Goal: Task Accomplishment & Management: Manage account settings

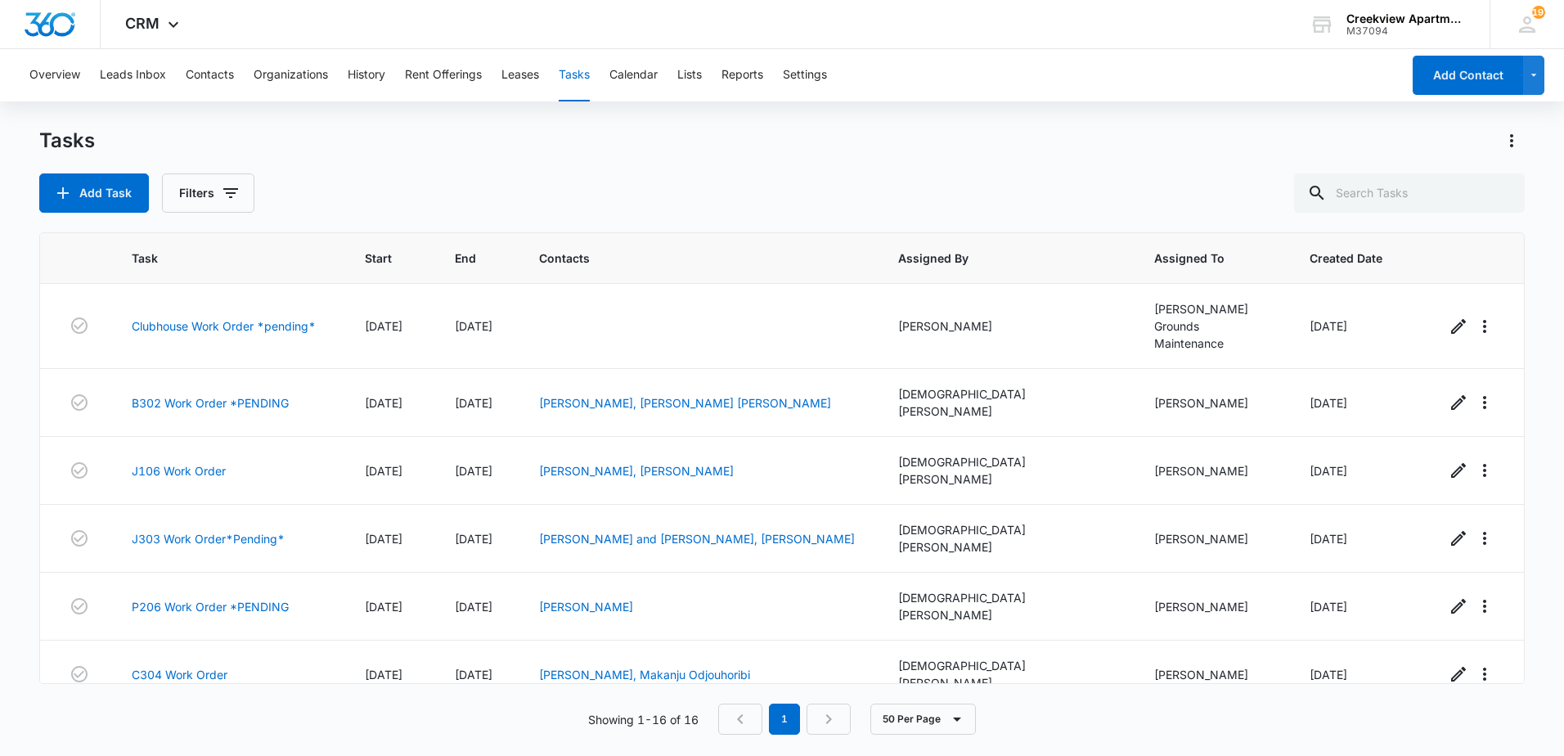
scroll to position [583, 0]
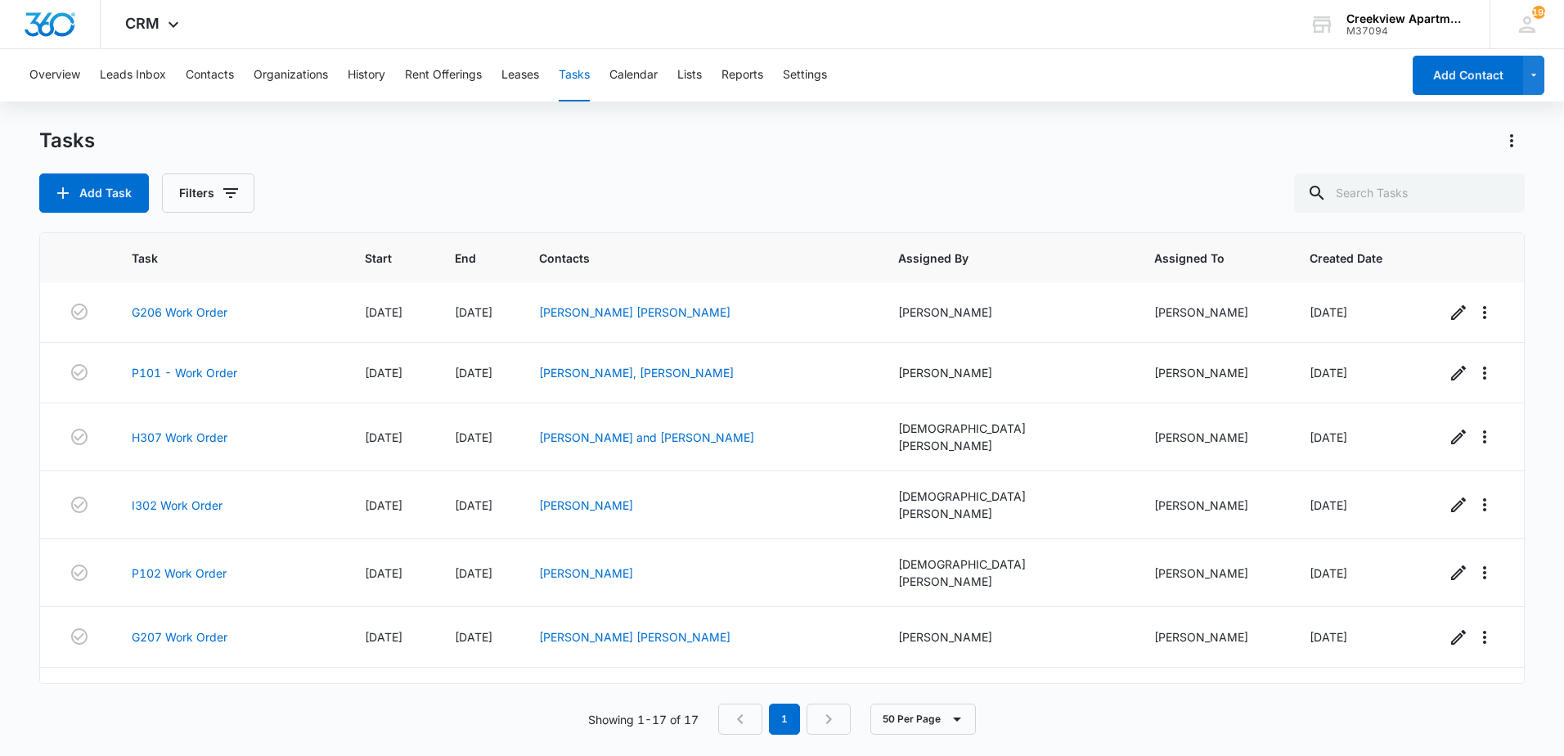
scroll to position [644, 0]
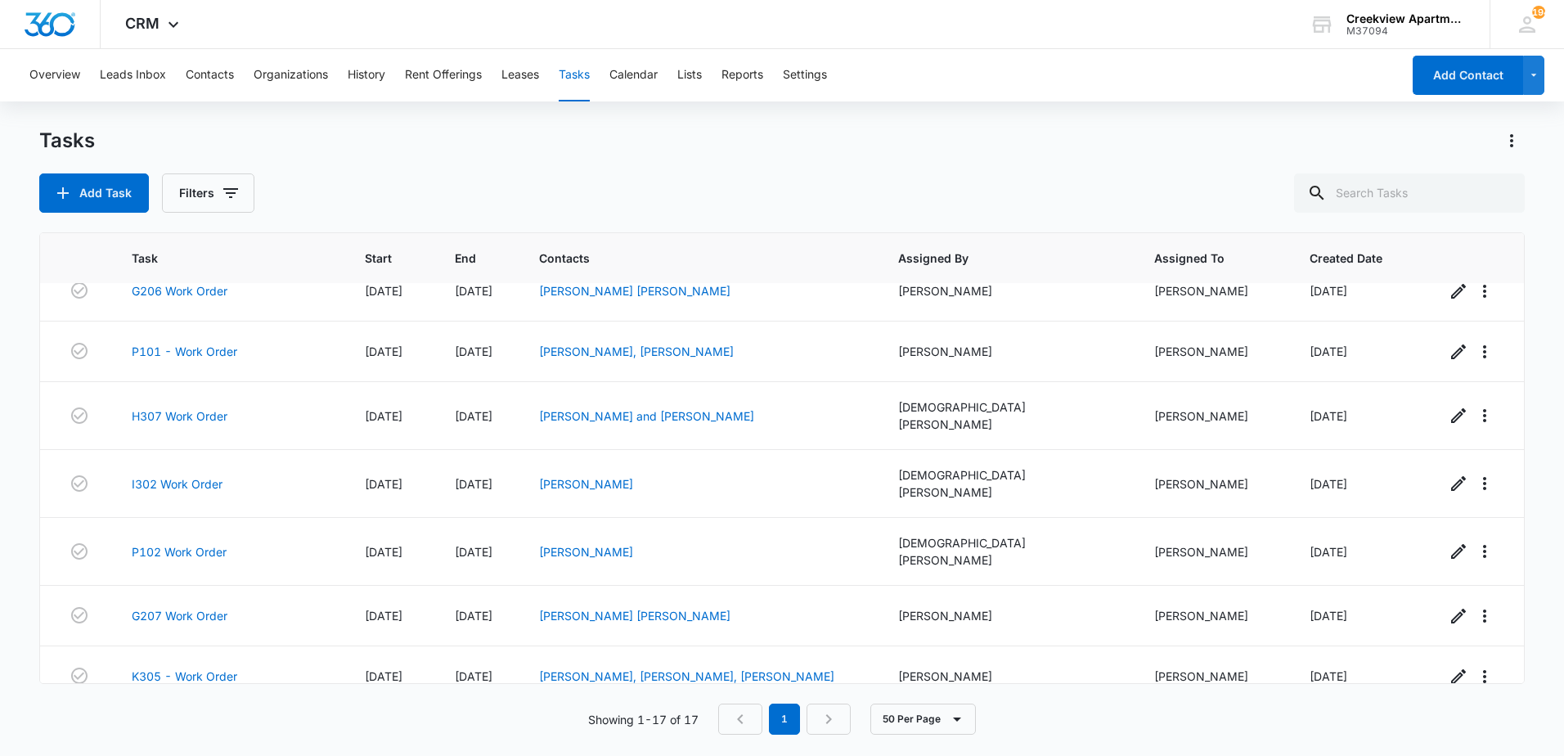
click at [178, 732] on link "I104 Work Order" at bounding box center [177, 740] width 91 height 17
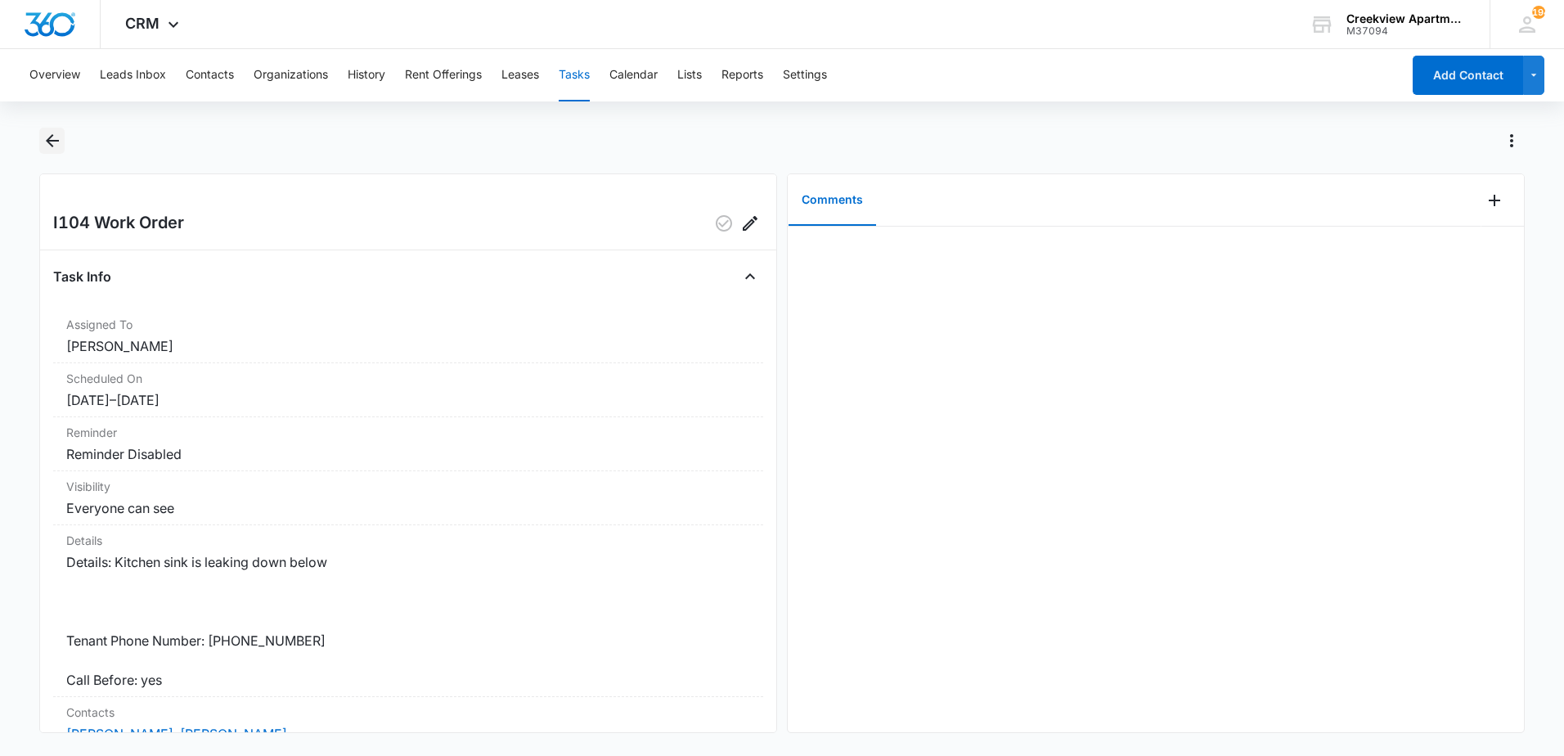
click at [53, 137] on icon "Back" at bounding box center [53, 141] width 20 height 20
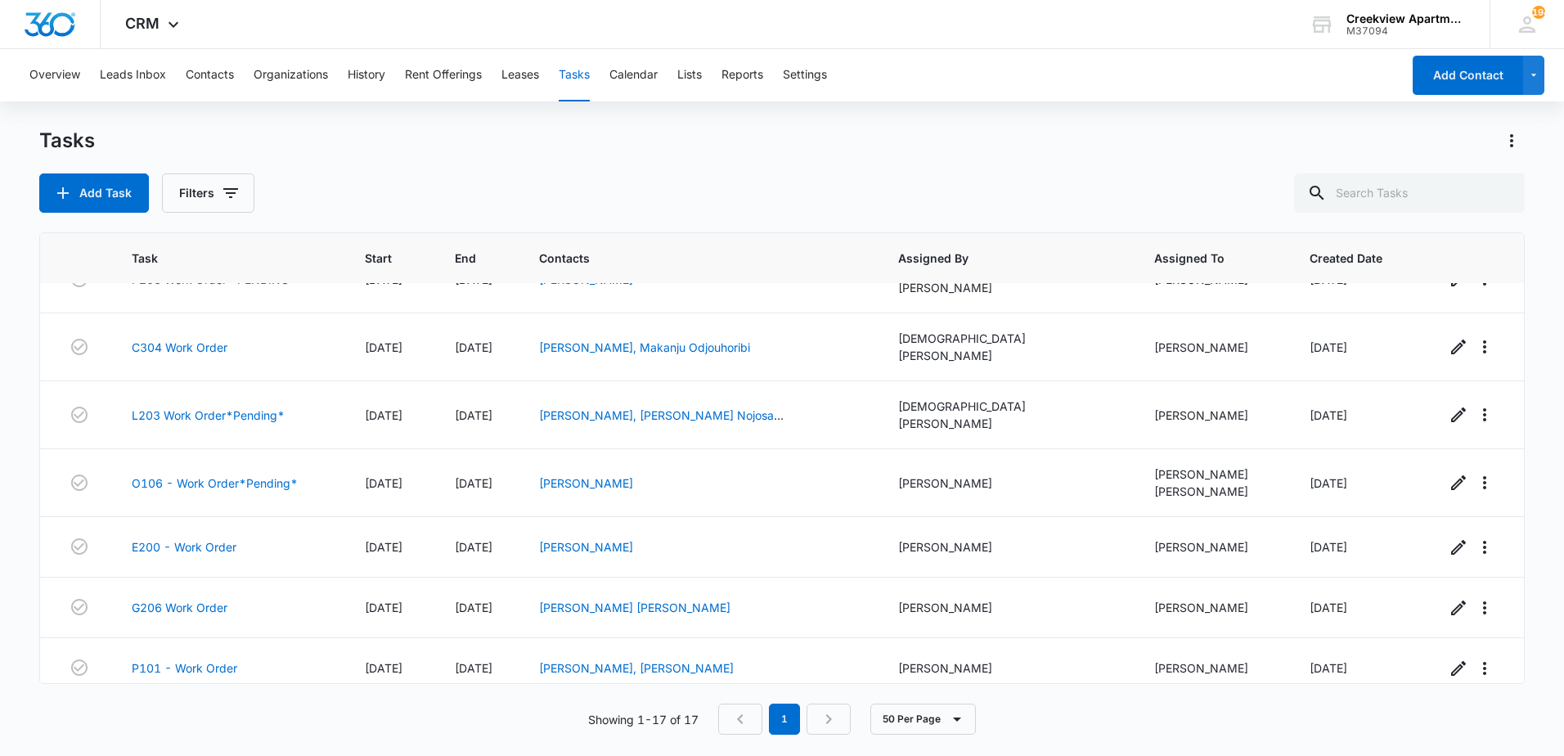
scroll to position [644, 0]
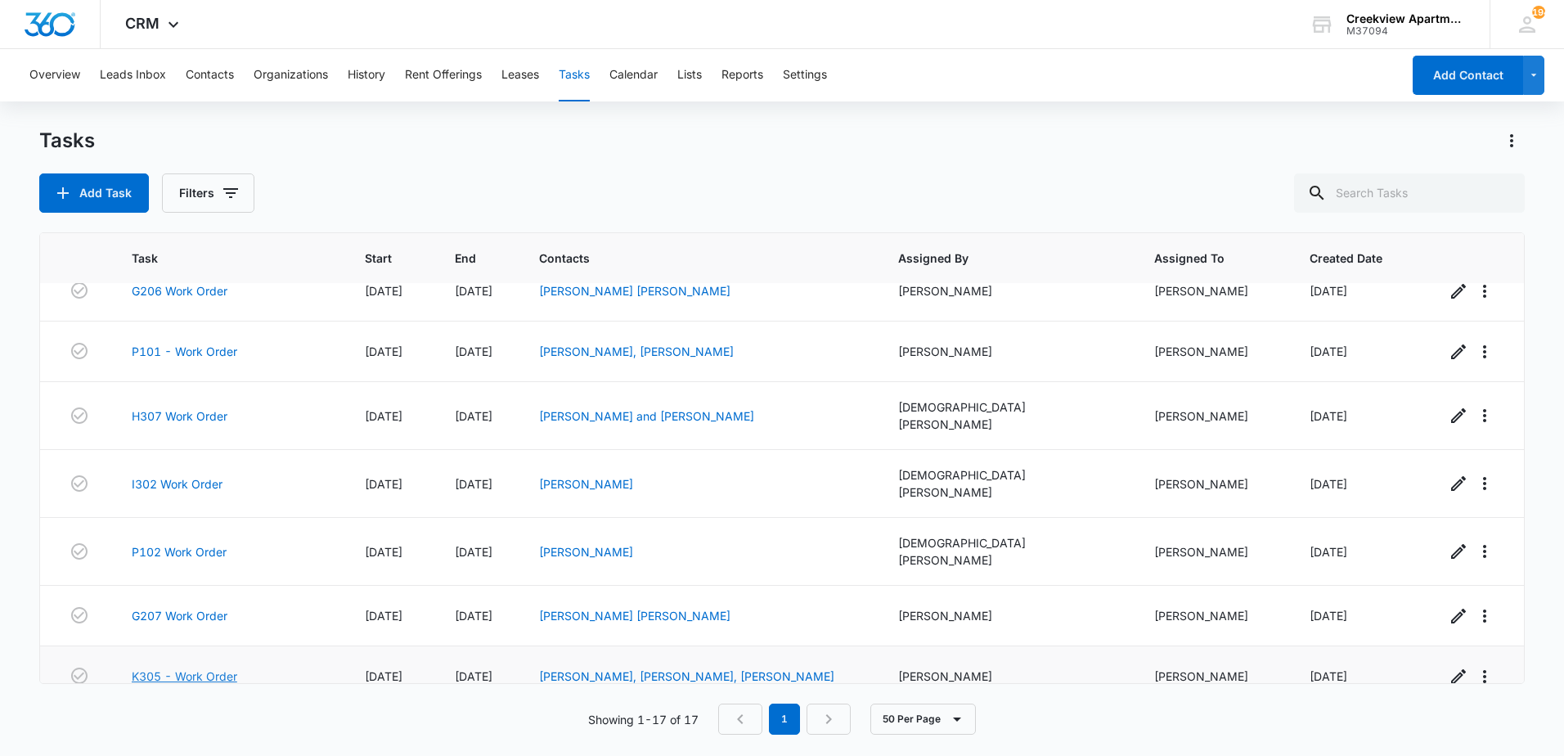
click at [214, 668] on link "K305 - Work Order" at bounding box center [185, 676] width 106 height 17
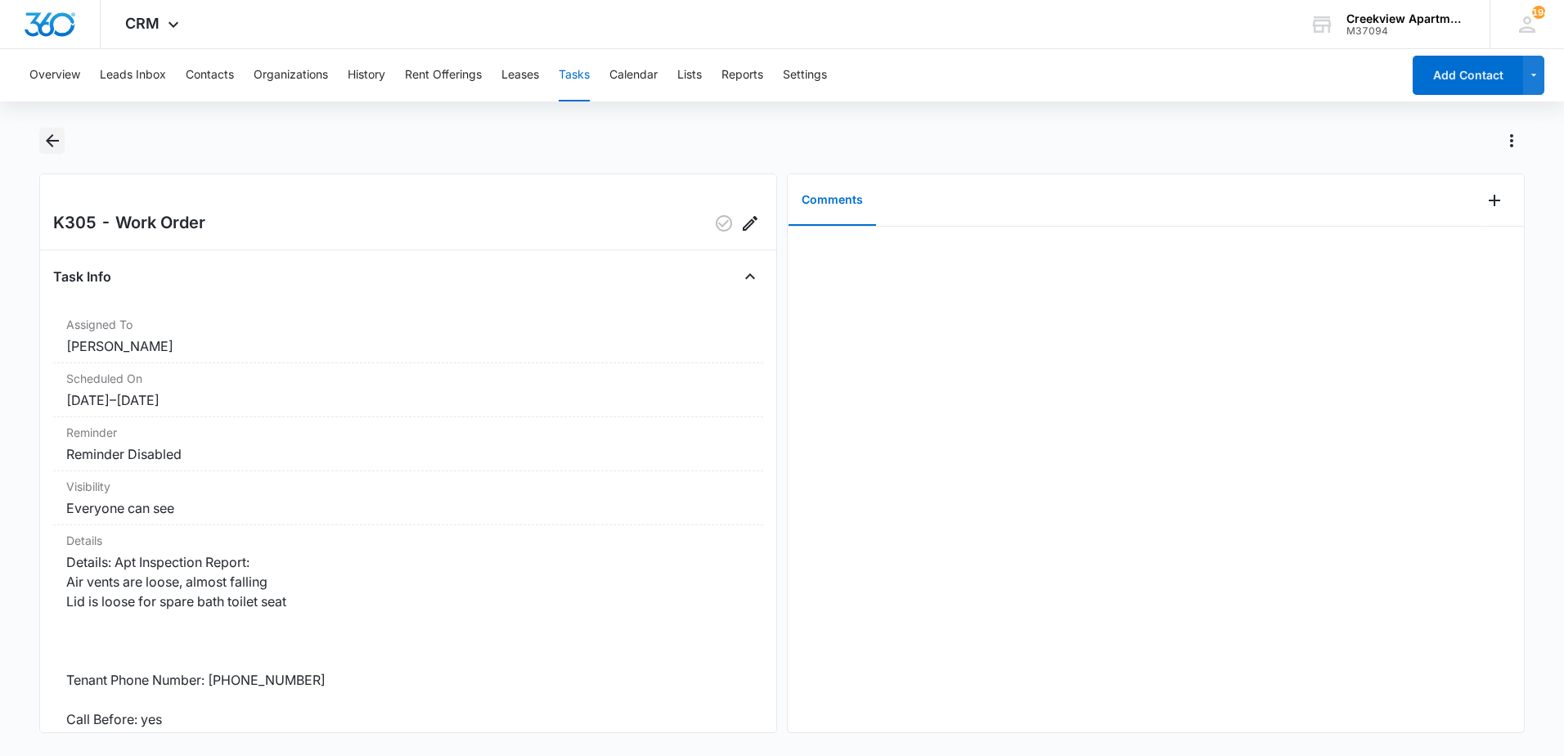
click at [45, 142] on icon "Back" at bounding box center [53, 141] width 20 height 20
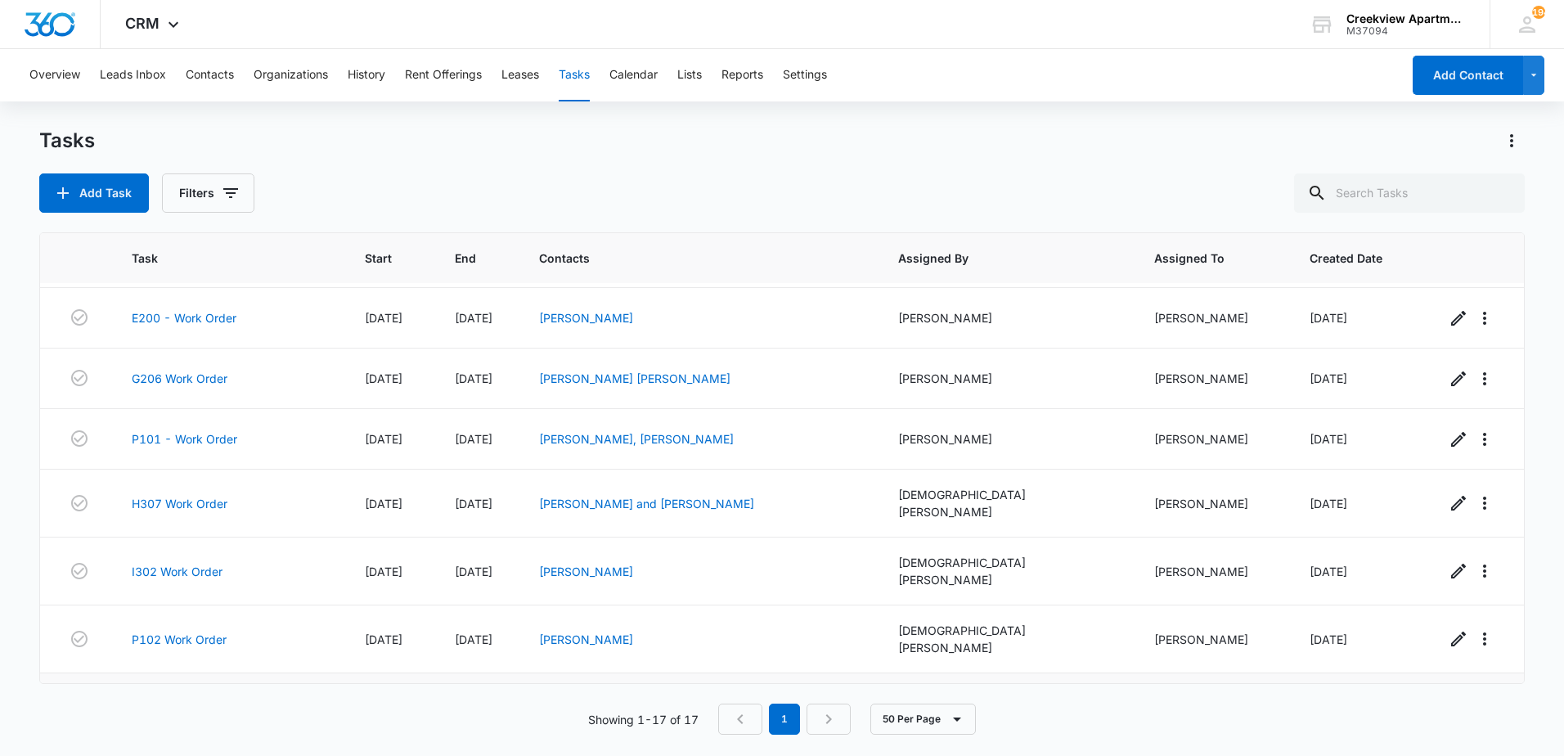
scroll to position [644, 0]
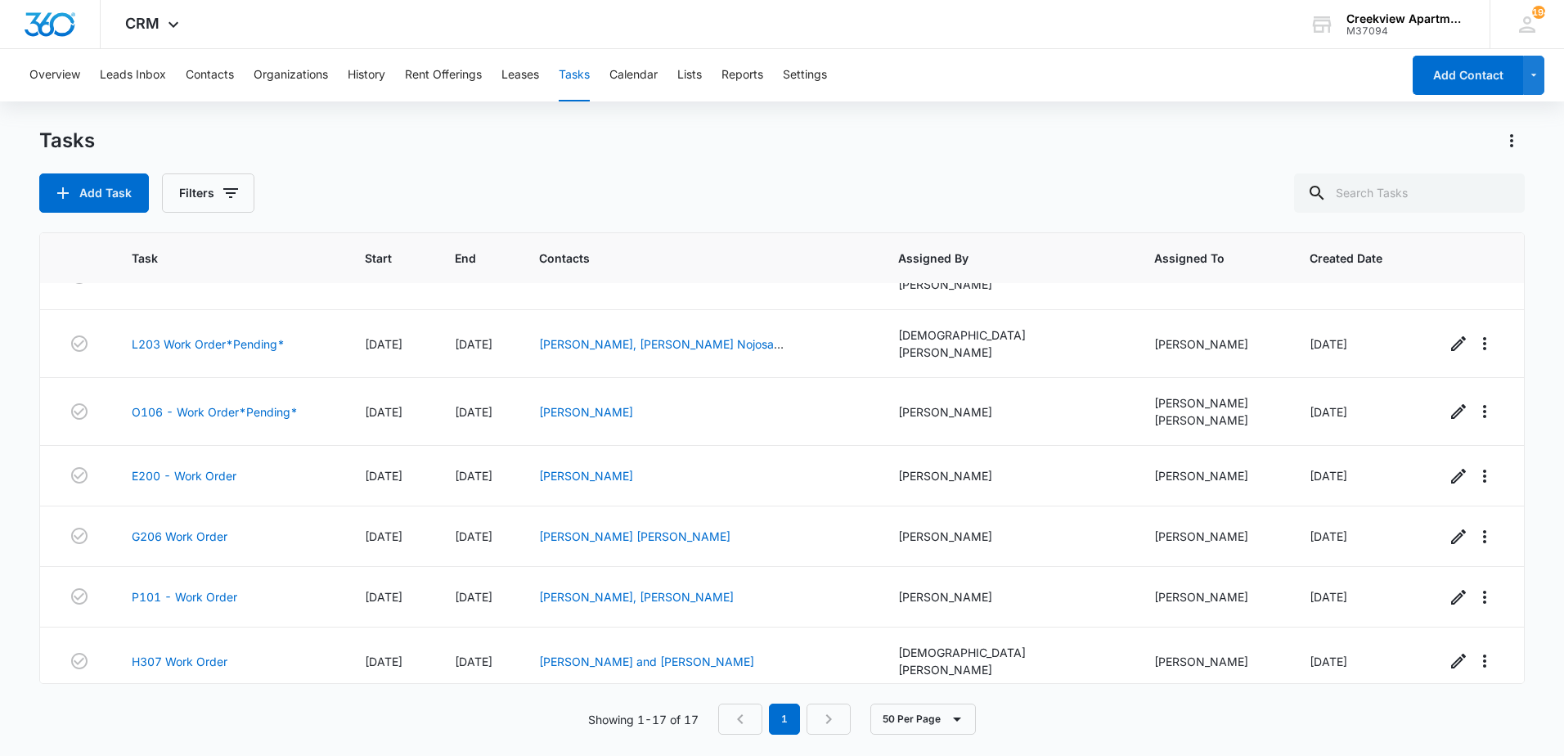
scroll to position [644, 0]
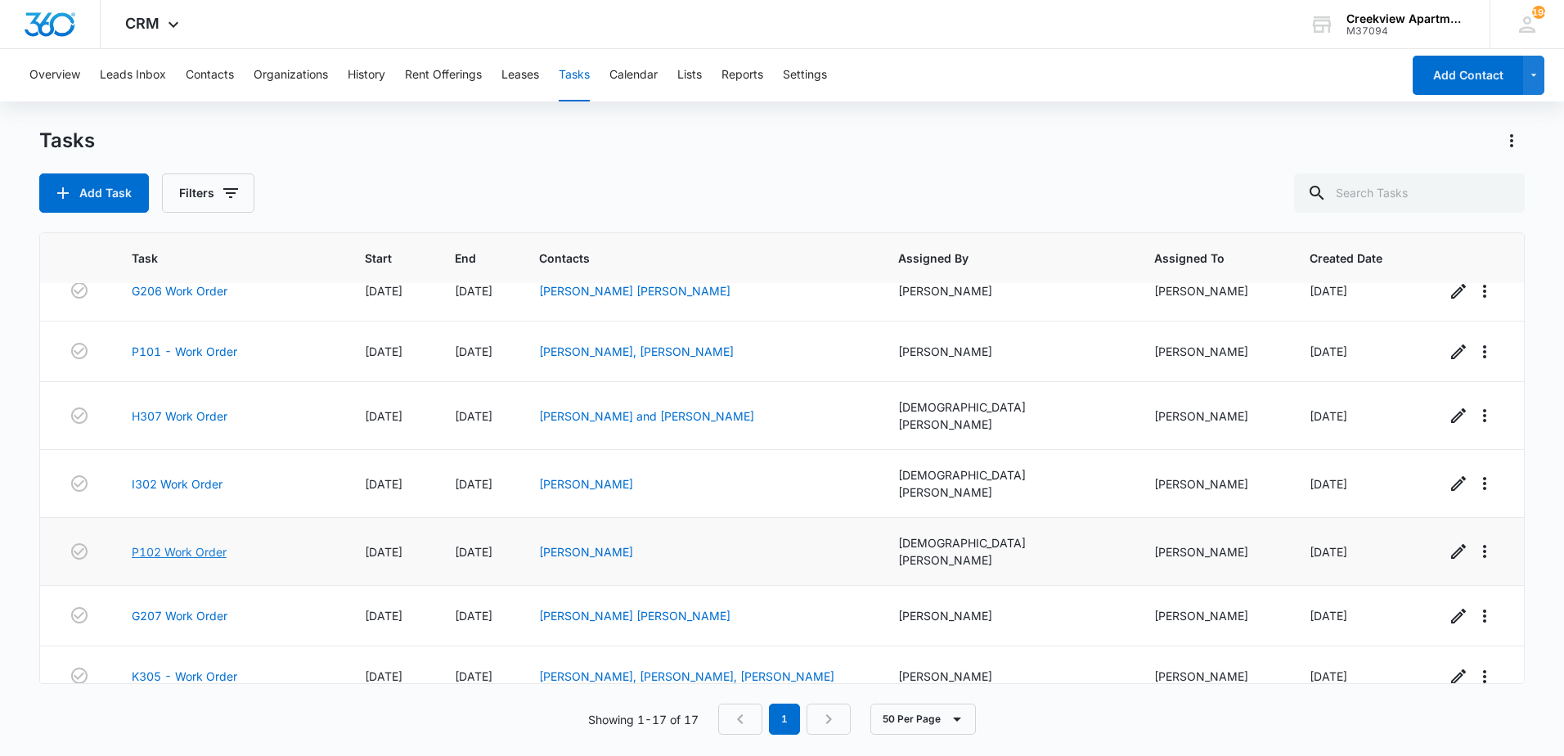
click at [207, 543] on link "P102 Work Order" at bounding box center [179, 551] width 95 height 17
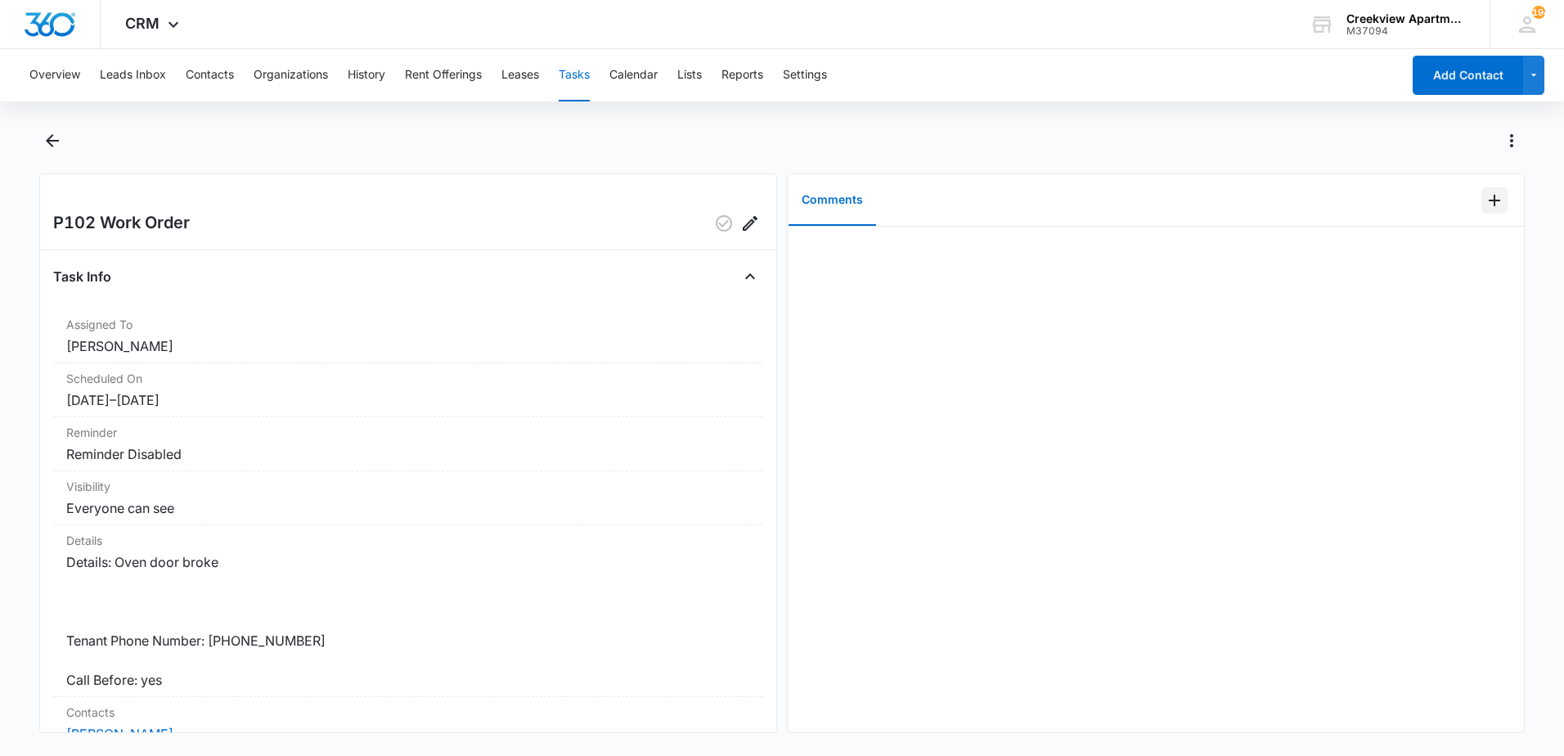
click at [1485, 194] on icon "Add Comment" at bounding box center [1495, 201] width 20 height 20
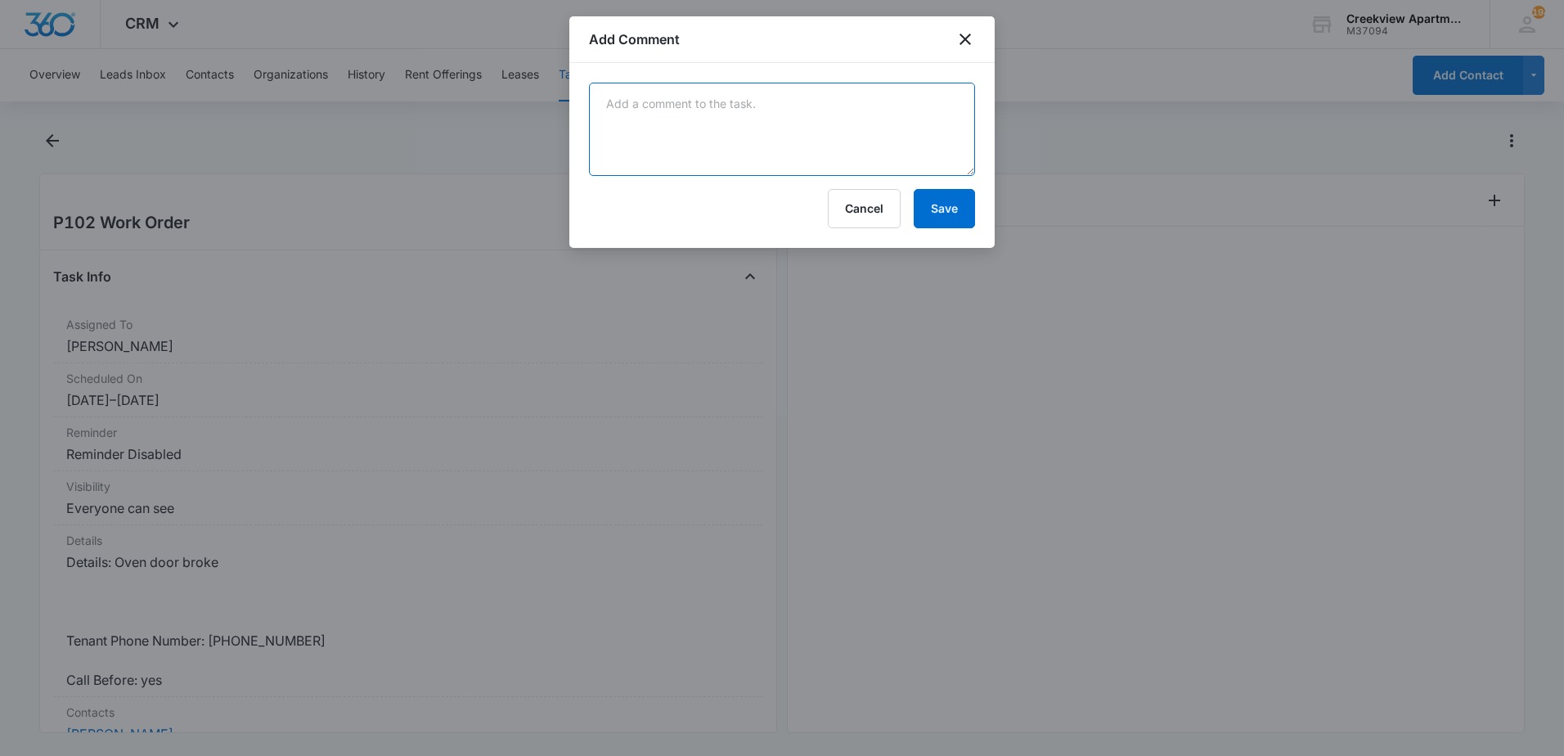
click at [746, 124] on textarea at bounding box center [782, 129] width 386 height 93
click at [873, 223] on button "Cancel" at bounding box center [864, 208] width 73 height 39
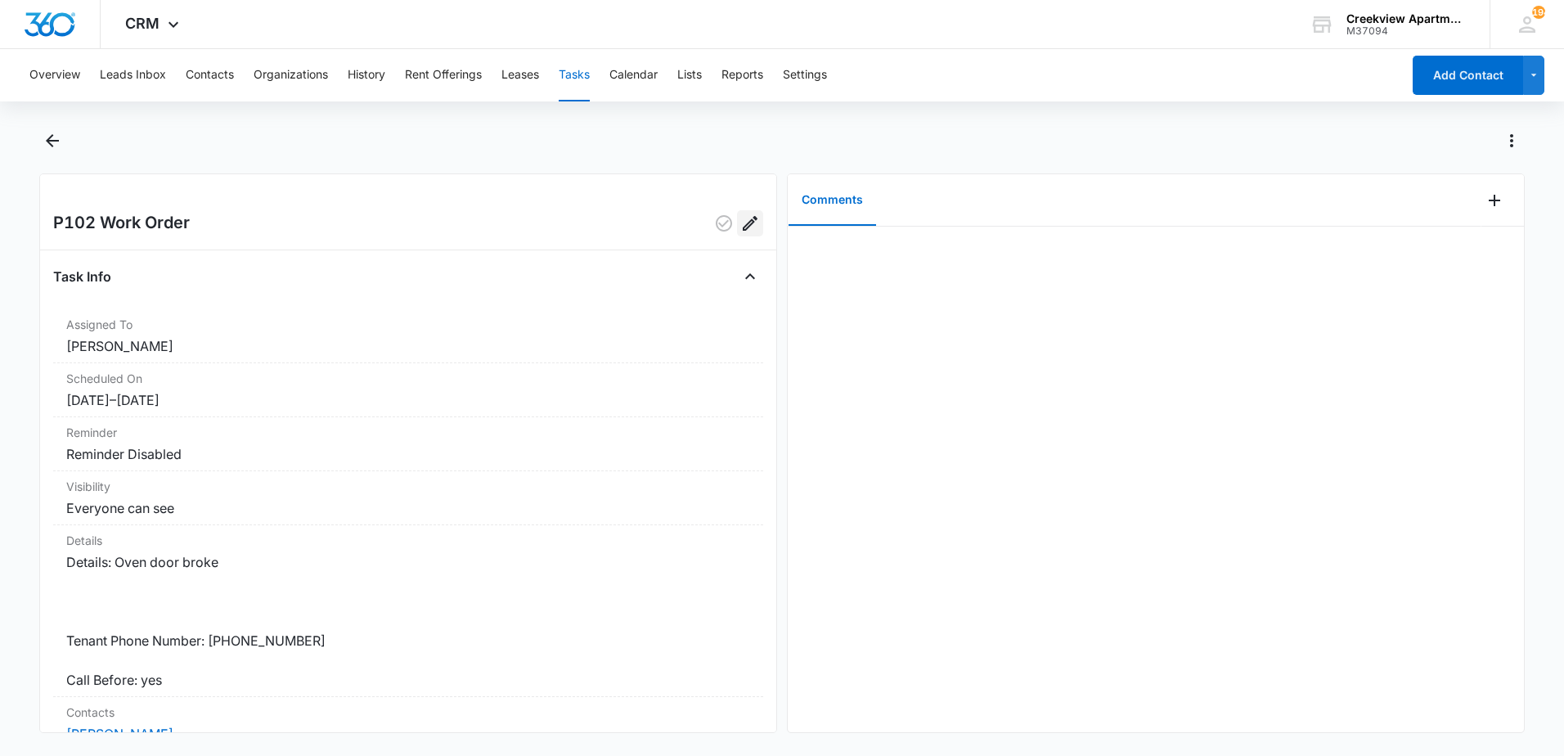
click at [740, 231] on icon "Edit" at bounding box center [750, 224] width 20 height 20
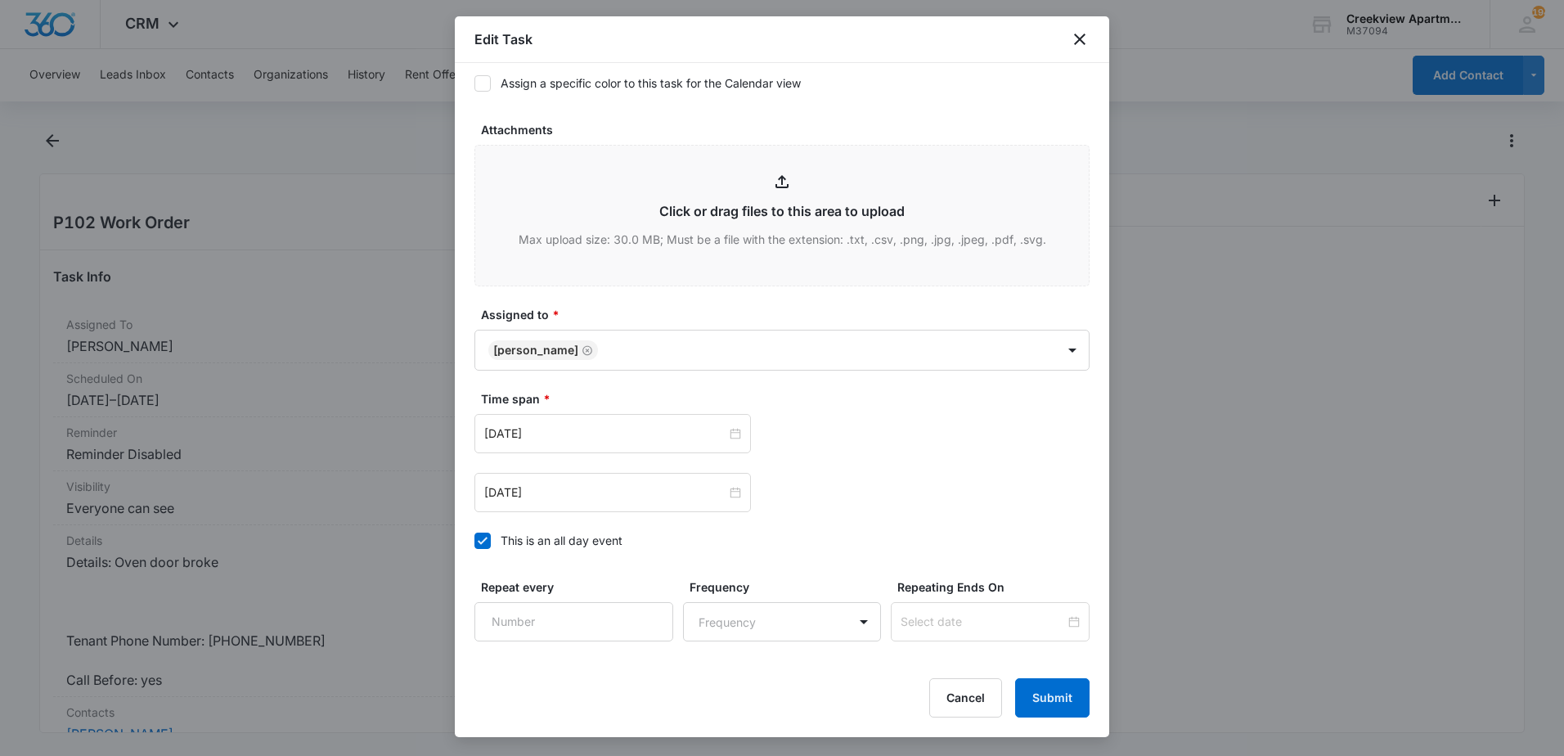
scroll to position [736, 0]
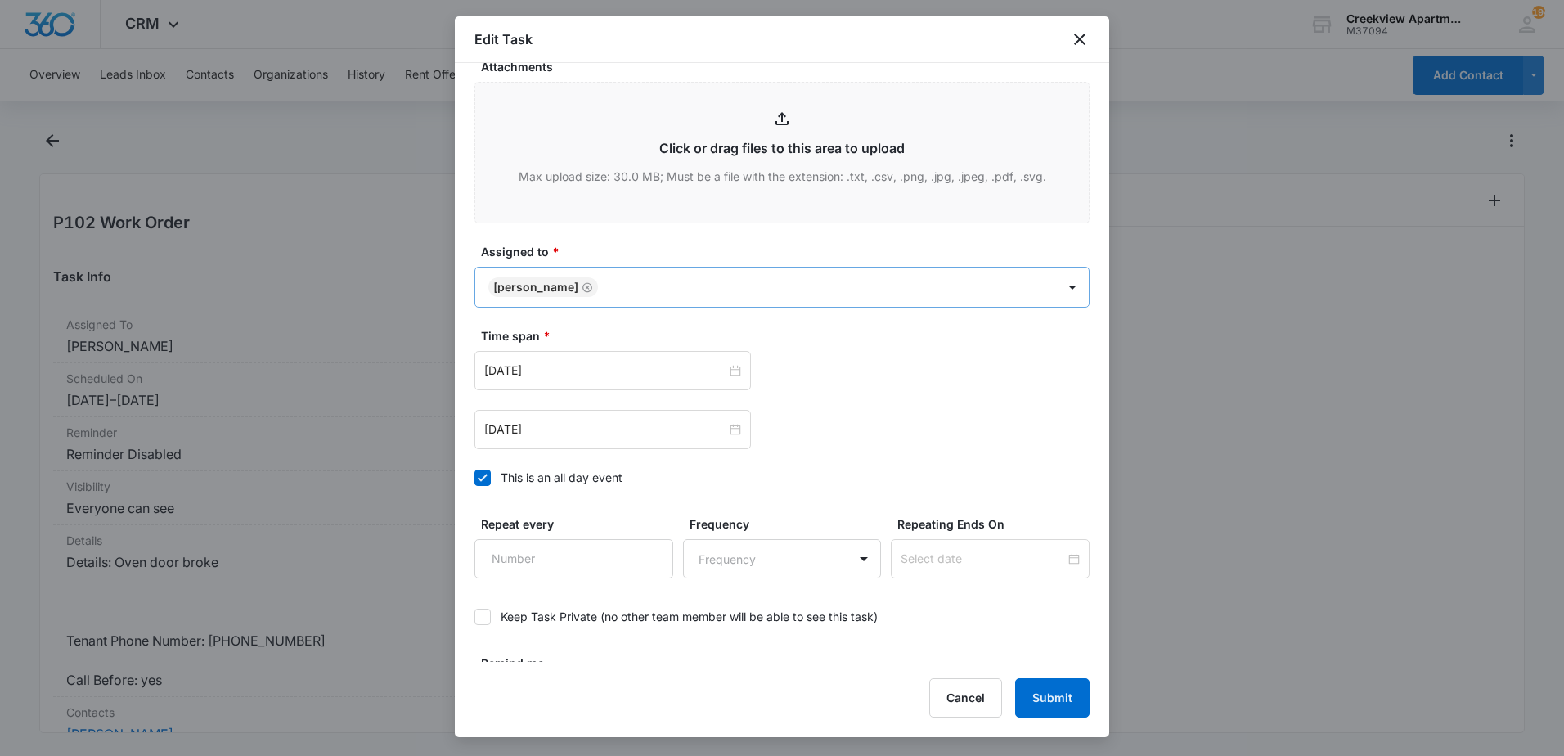
click at [720, 290] on body "CRM Apps Reputation Websites Forms CRM Email Content Intelligence Files Brand S…" at bounding box center [782, 378] width 1564 height 756
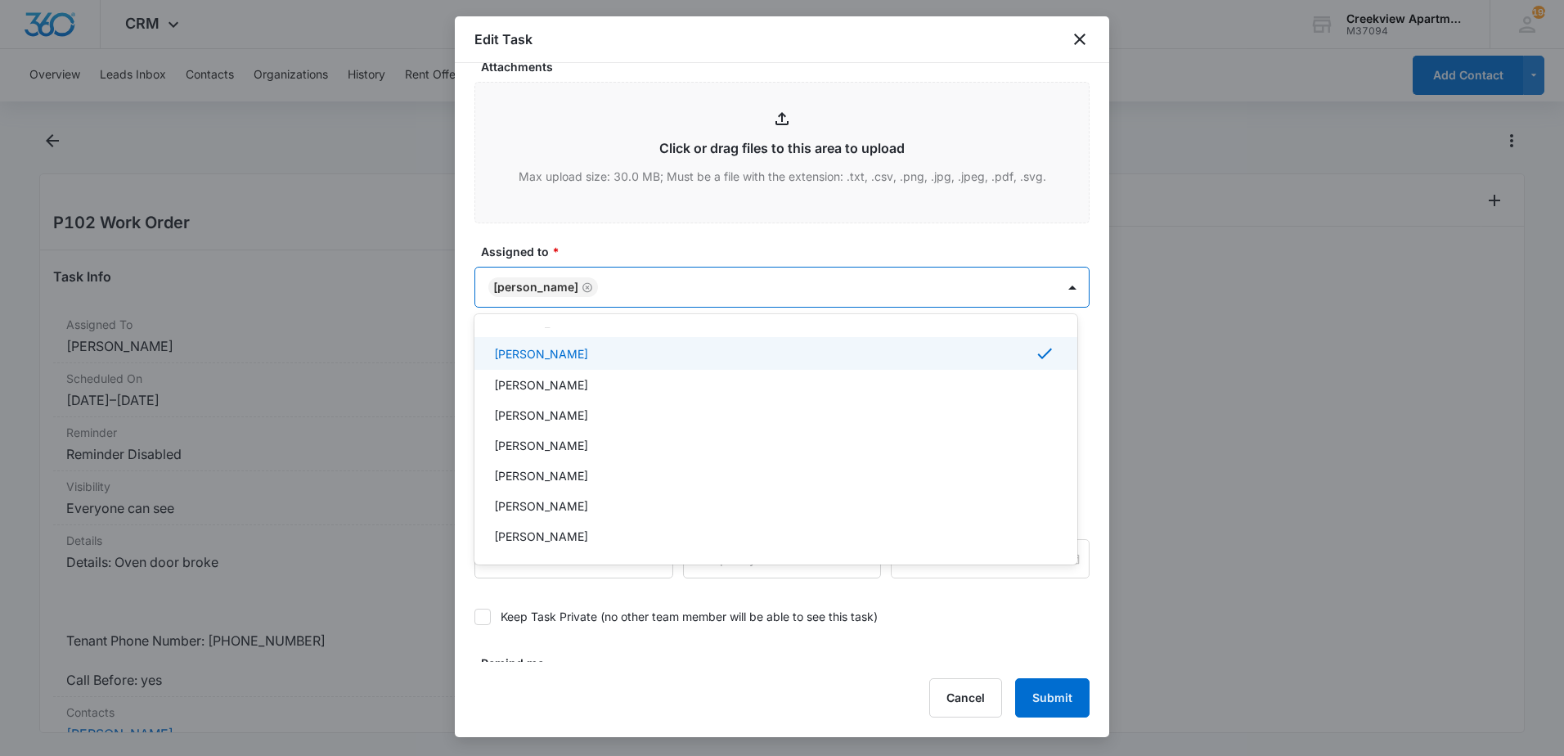
scroll to position [245, 0]
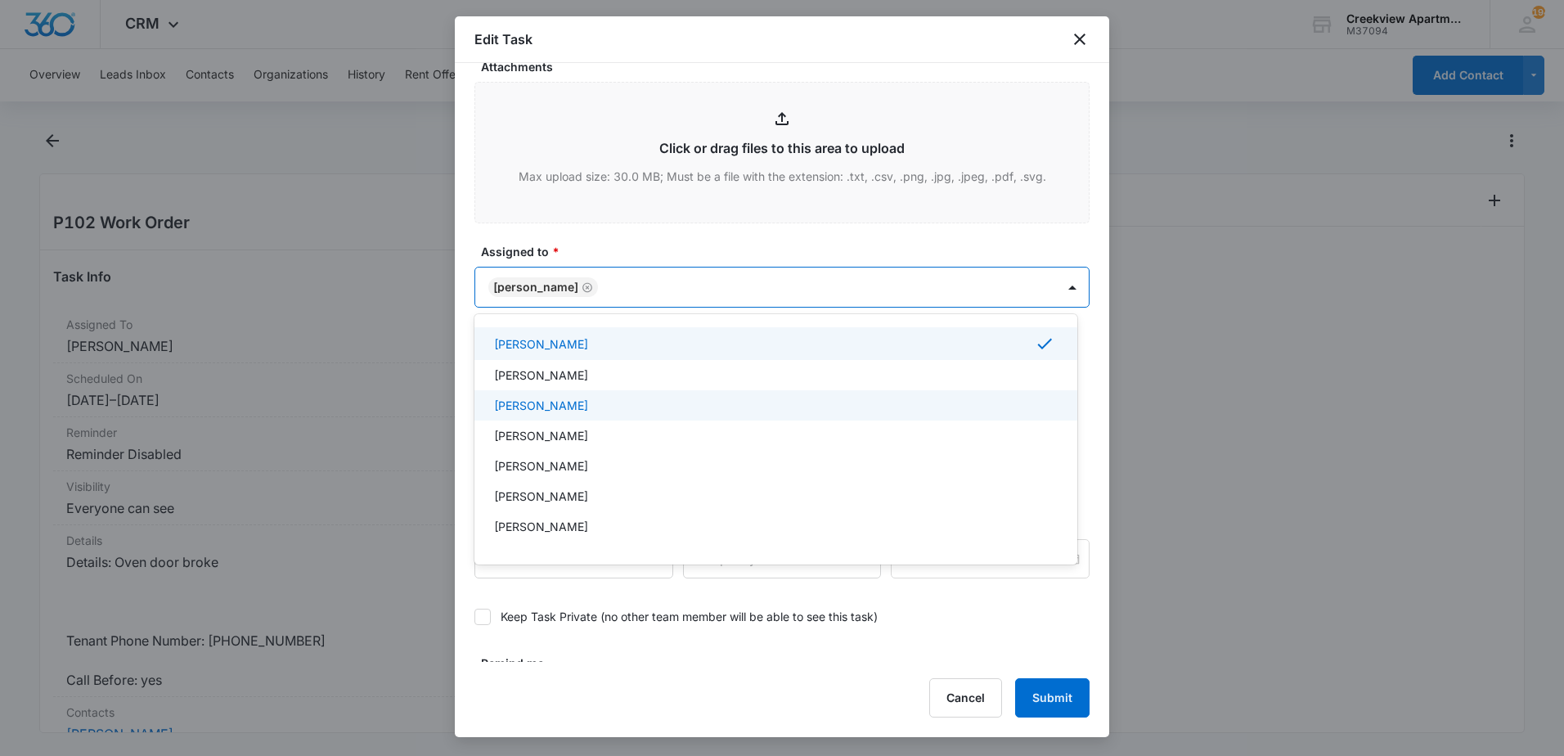
click at [550, 402] on p "[PERSON_NAME]" at bounding box center [541, 405] width 94 height 17
click at [467, 564] on div at bounding box center [782, 378] width 1564 height 756
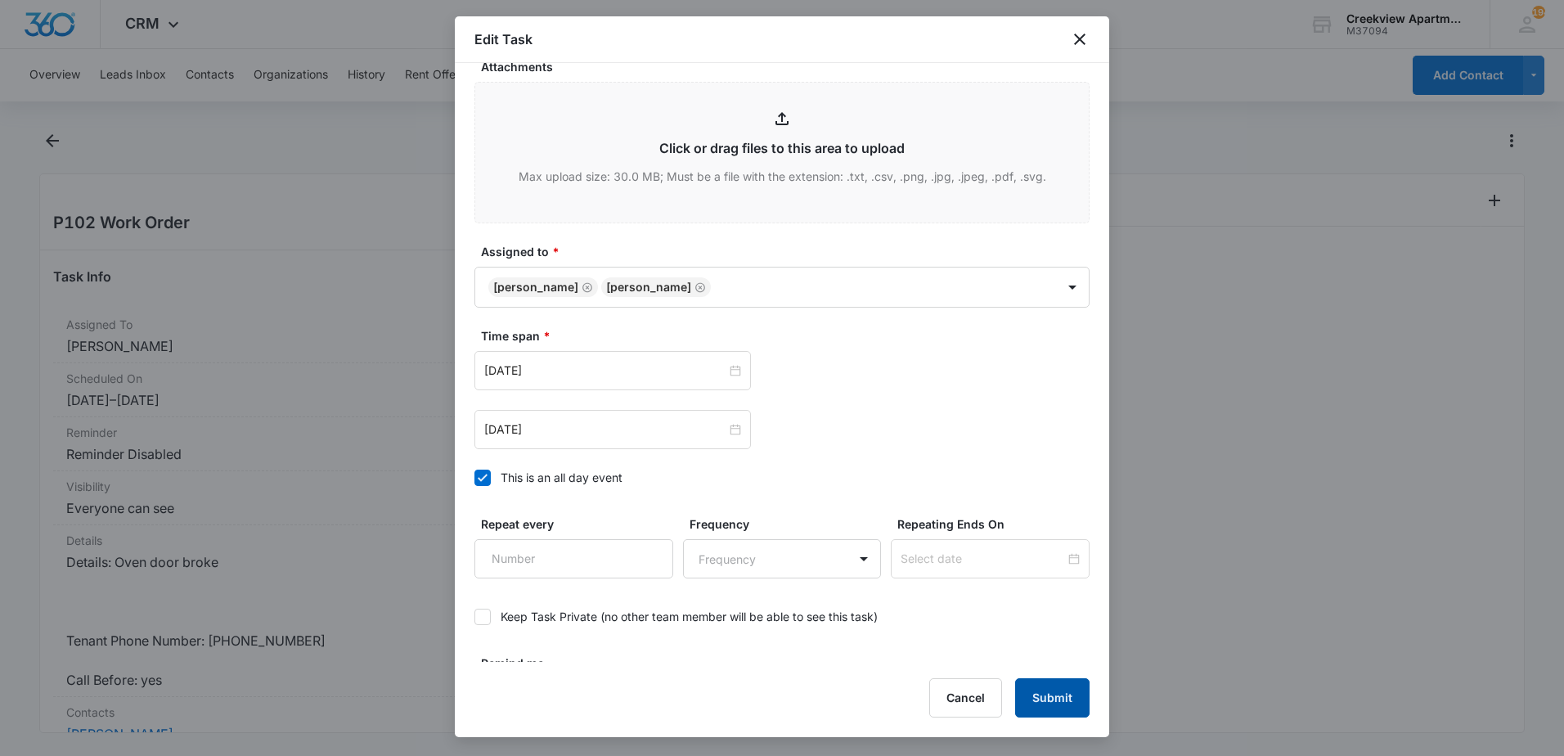
click at [1041, 688] on button "Submit" at bounding box center [1052, 697] width 74 height 39
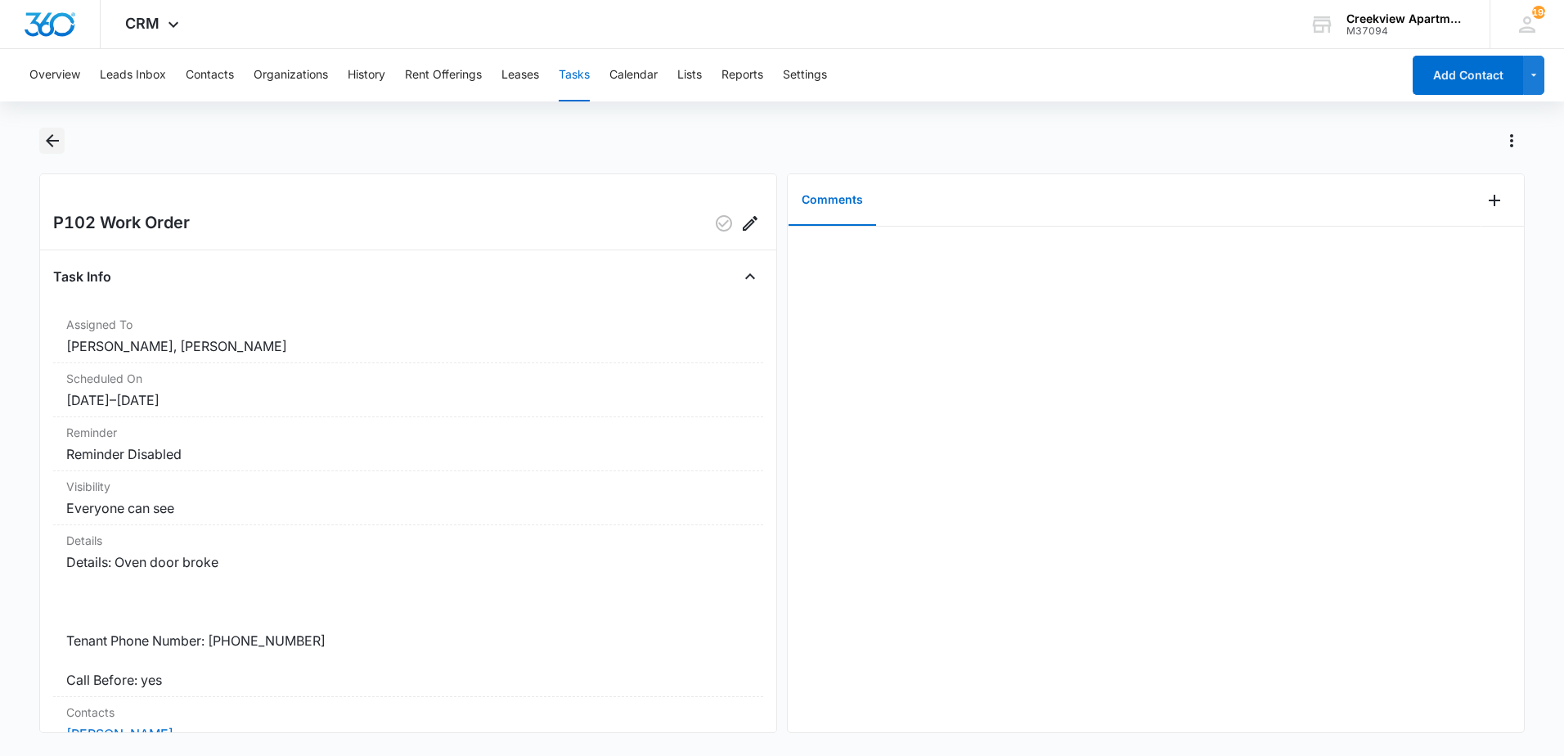
click at [50, 147] on icon "Back" at bounding box center [53, 141] width 20 height 20
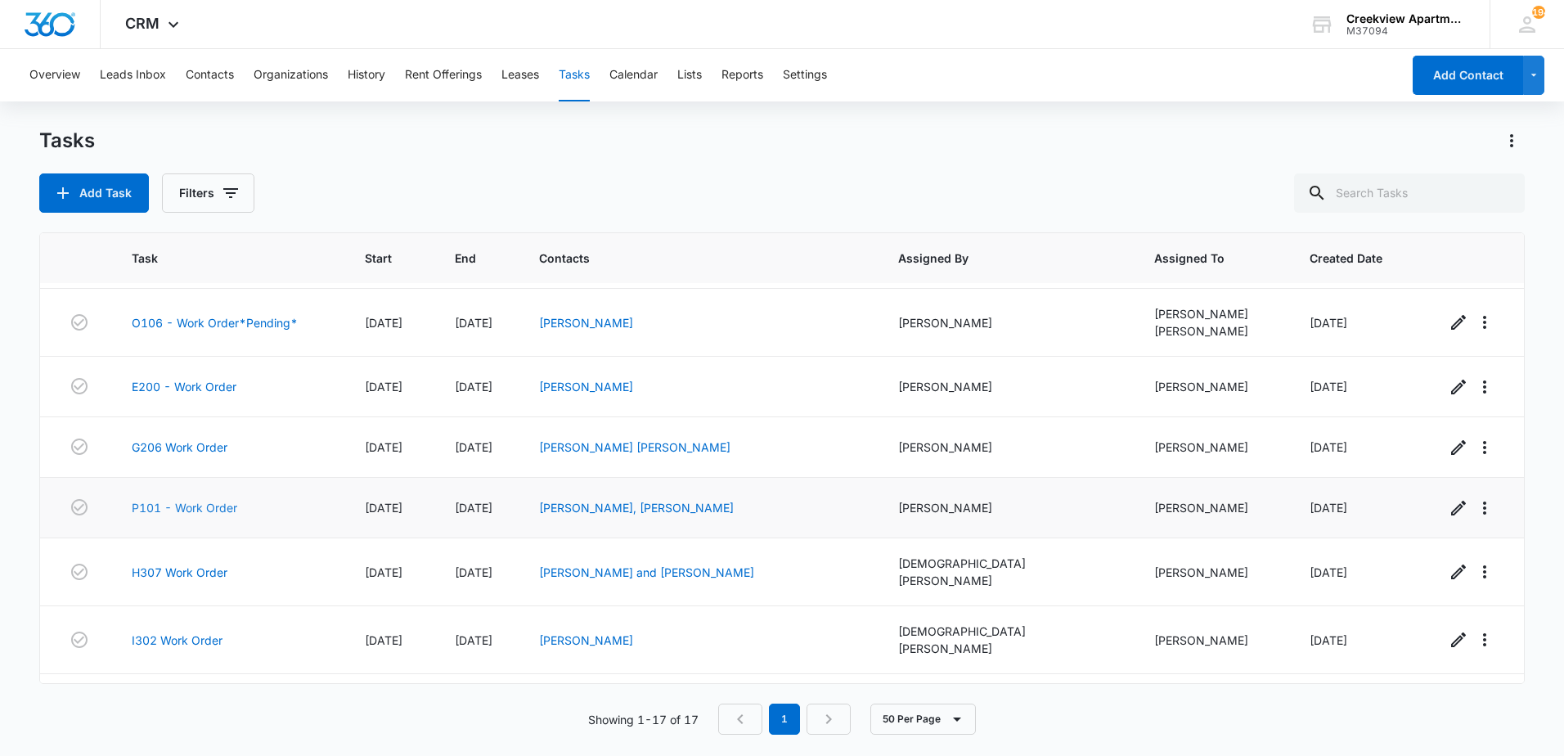
scroll to position [406, 0]
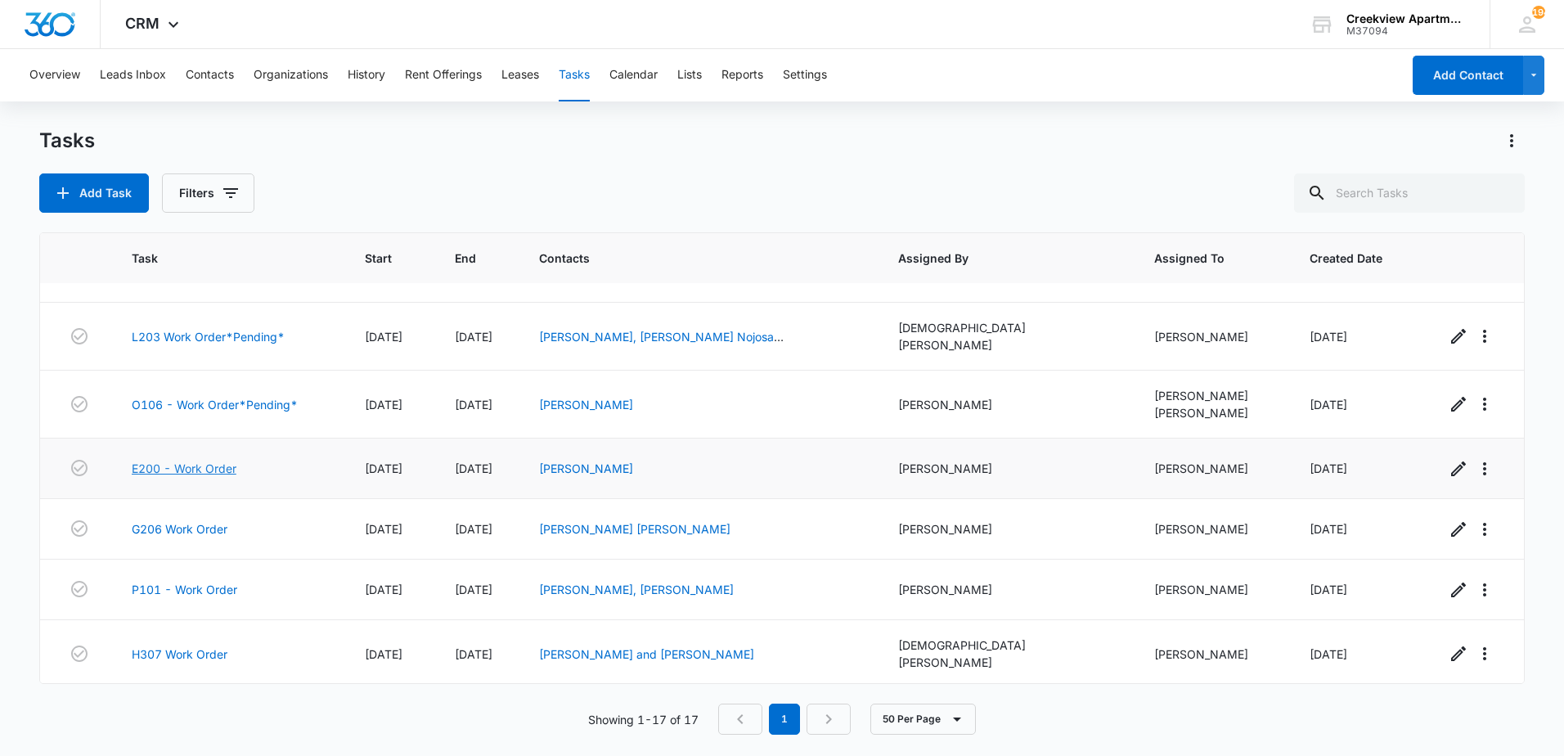
click at [226, 460] on link "E200 - Work Order" at bounding box center [184, 468] width 105 height 17
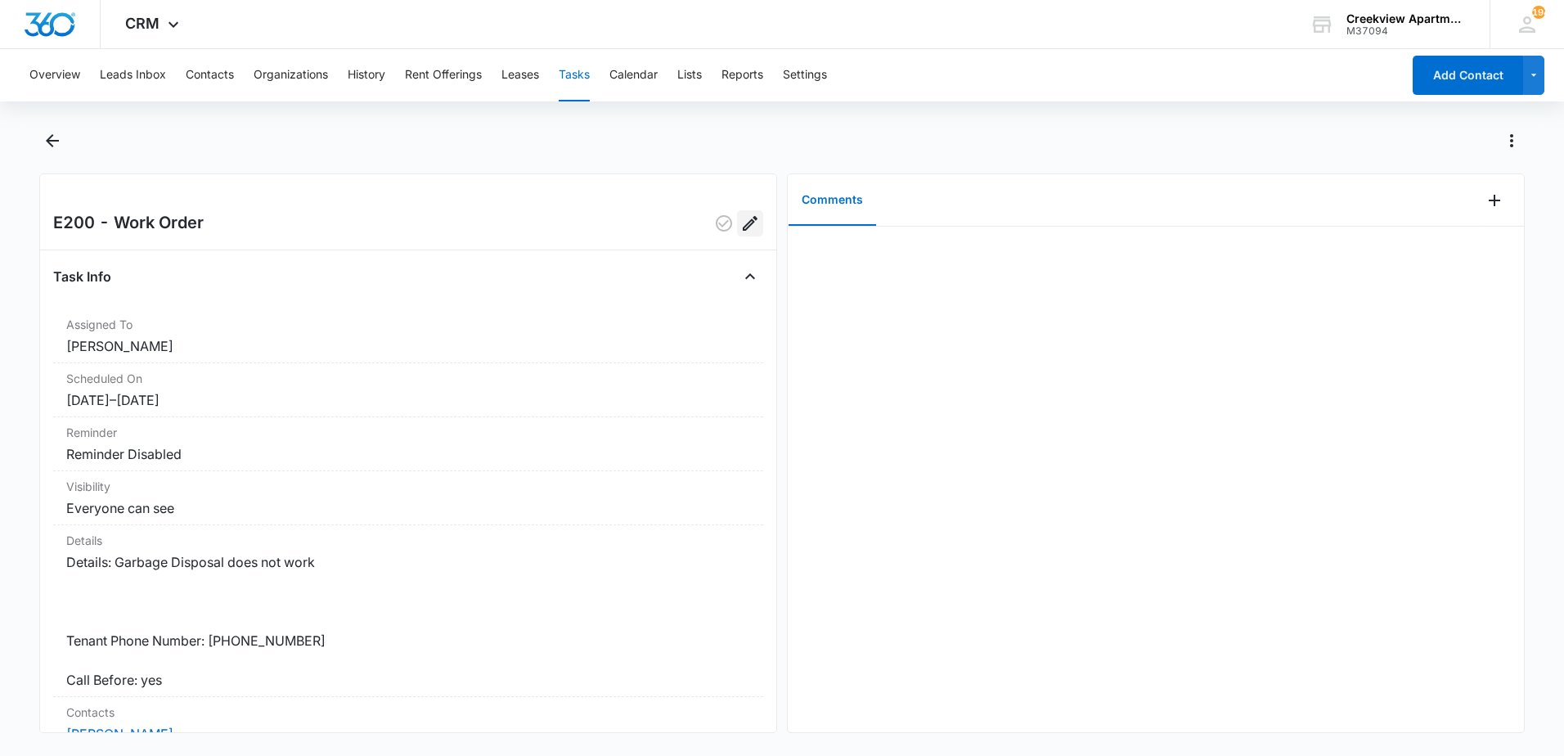
click at [747, 229] on icon "Edit" at bounding box center [750, 224] width 20 height 20
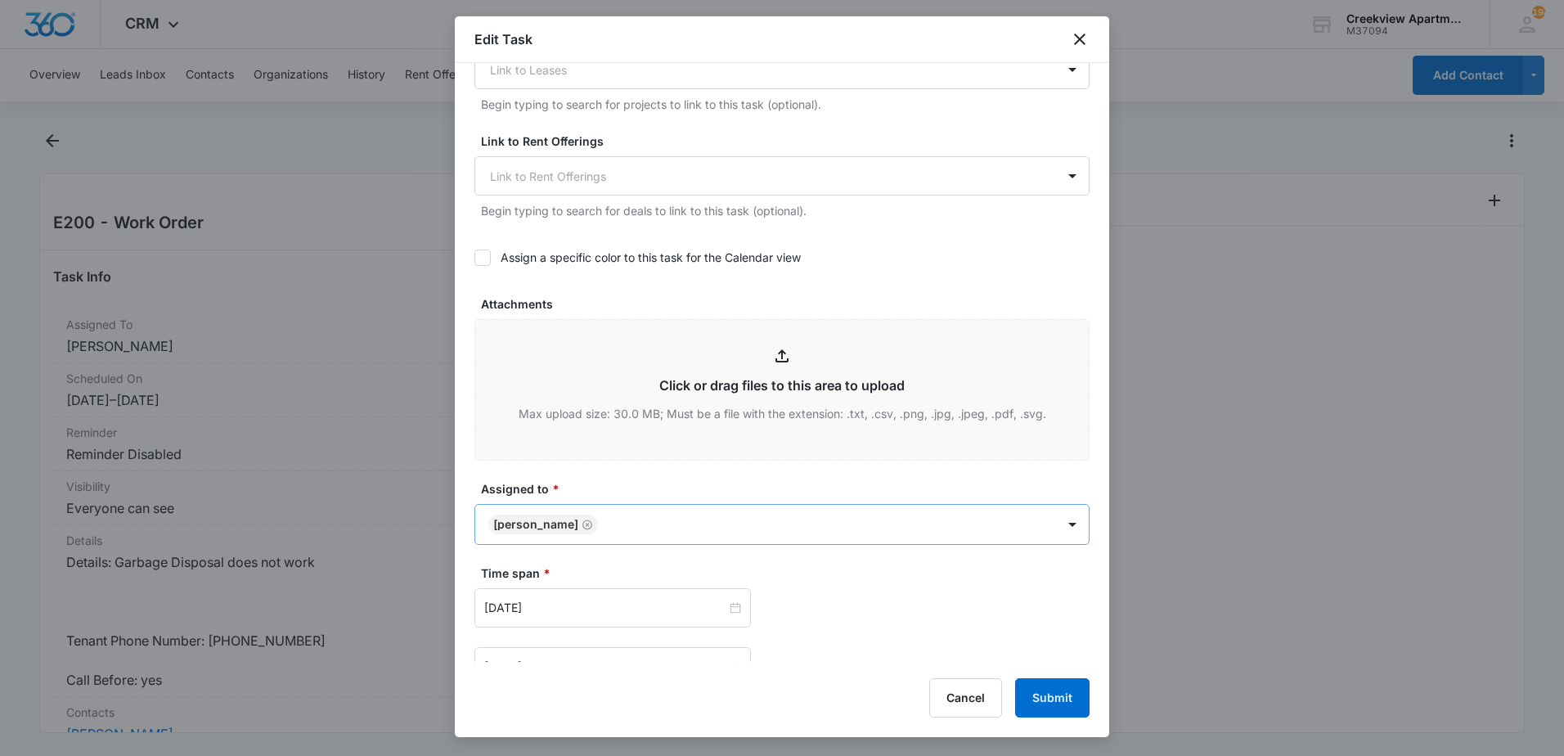
scroll to position [573, 0]
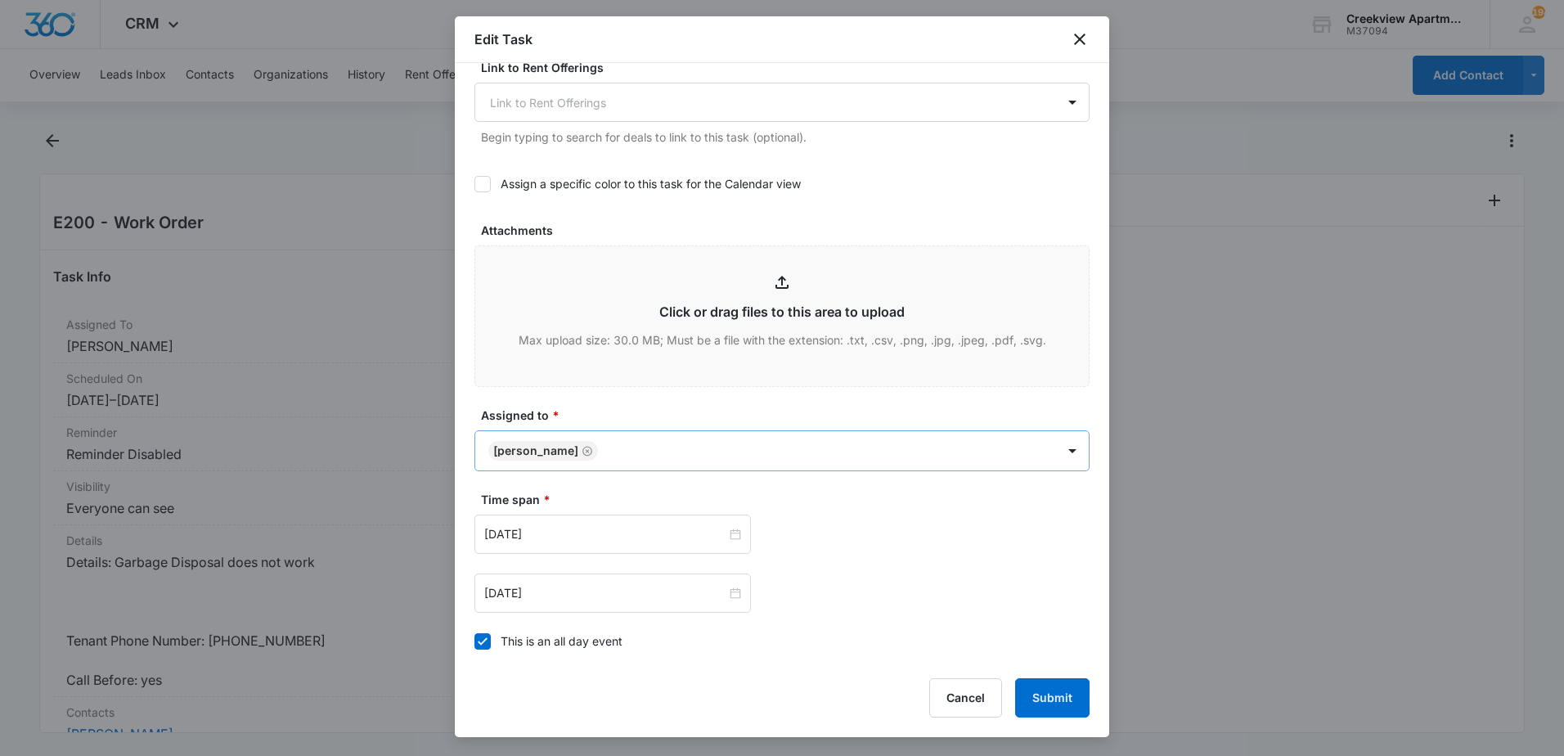
click at [647, 432] on body "CRM Apps Reputation Websites Forms CRM Email Content Intelligence Files Brand S…" at bounding box center [782, 378] width 1564 height 756
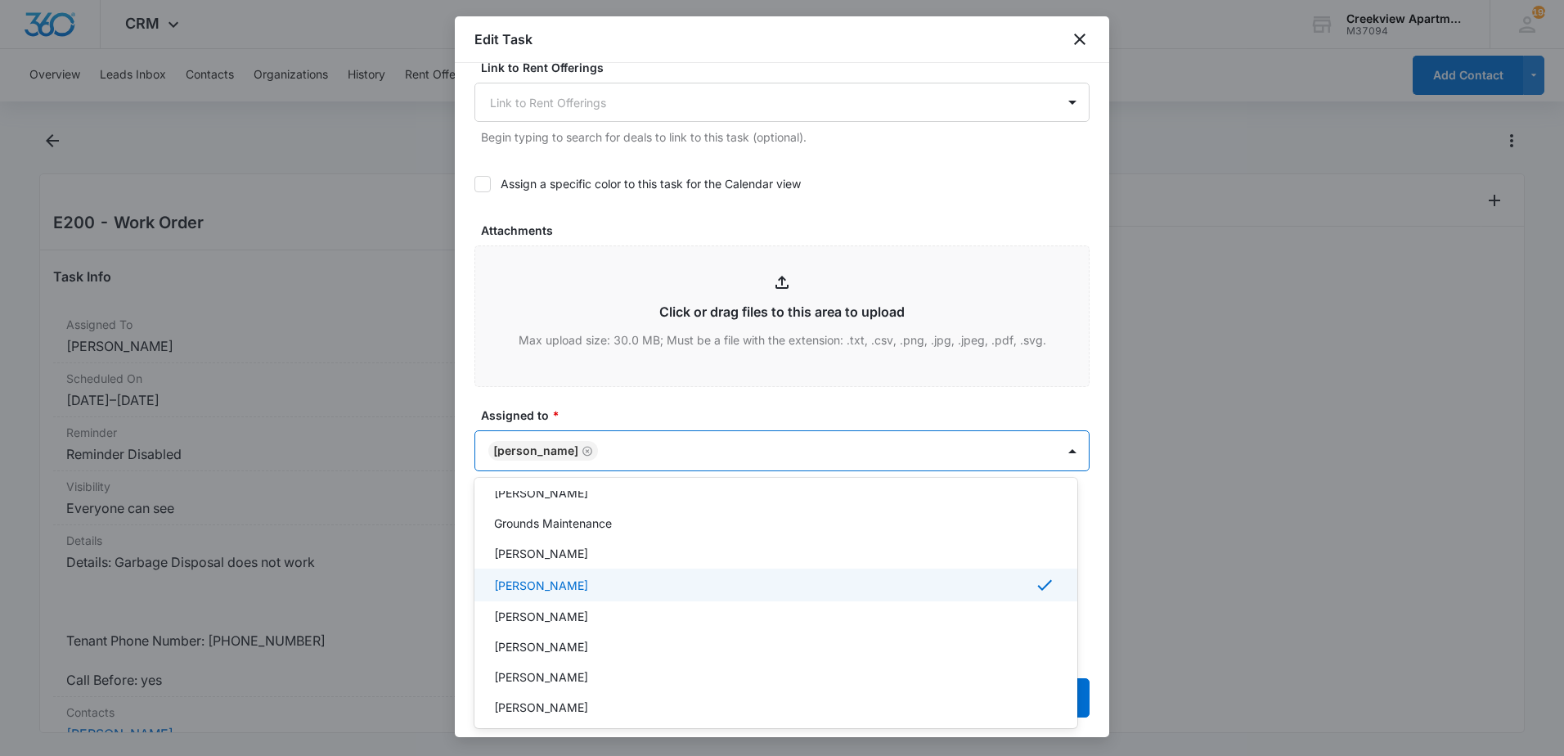
scroll to position [164, 0]
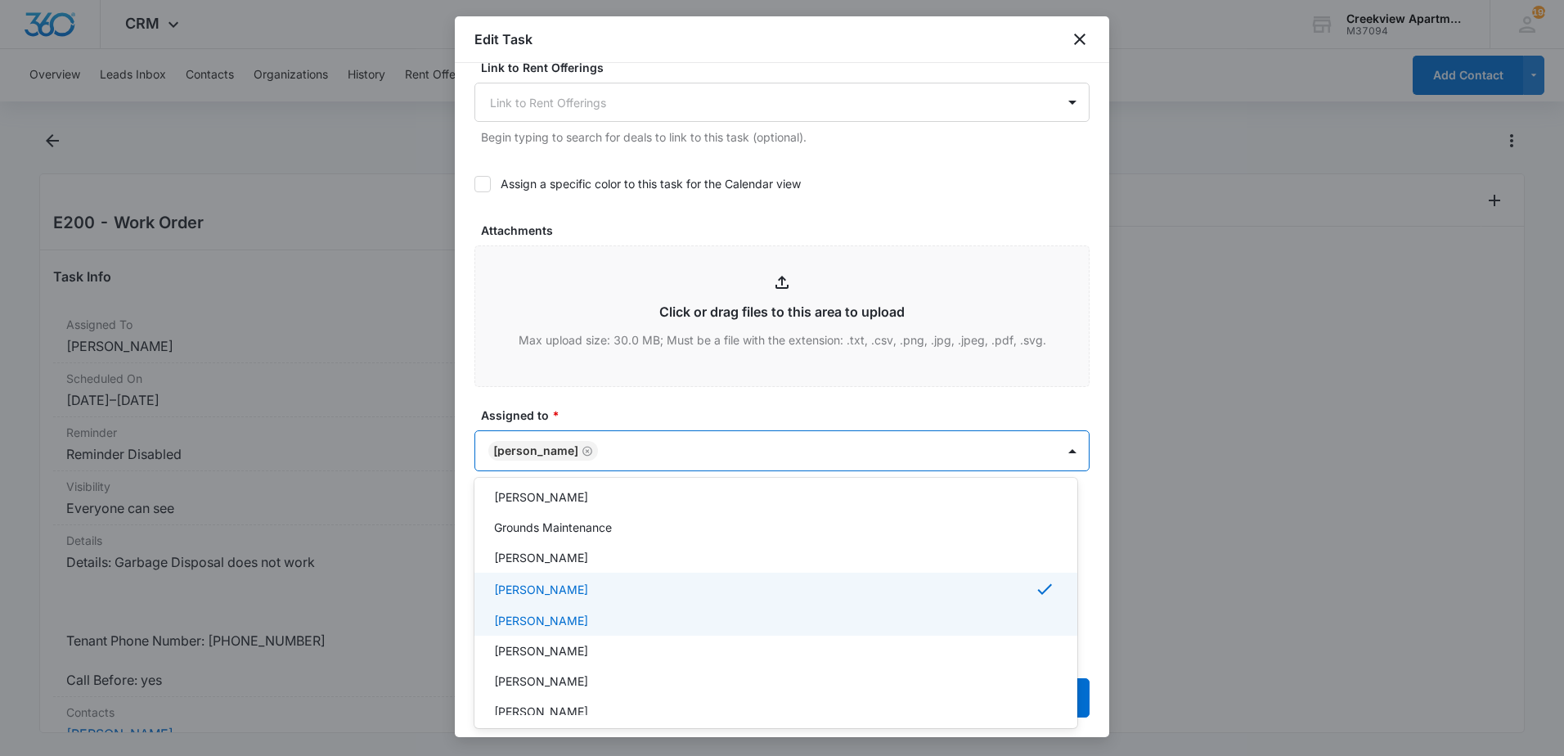
click at [543, 618] on p "[PERSON_NAME]" at bounding box center [541, 620] width 94 height 17
click at [1168, 599] on div at bounding box center [782, 378] width 1564 height 756
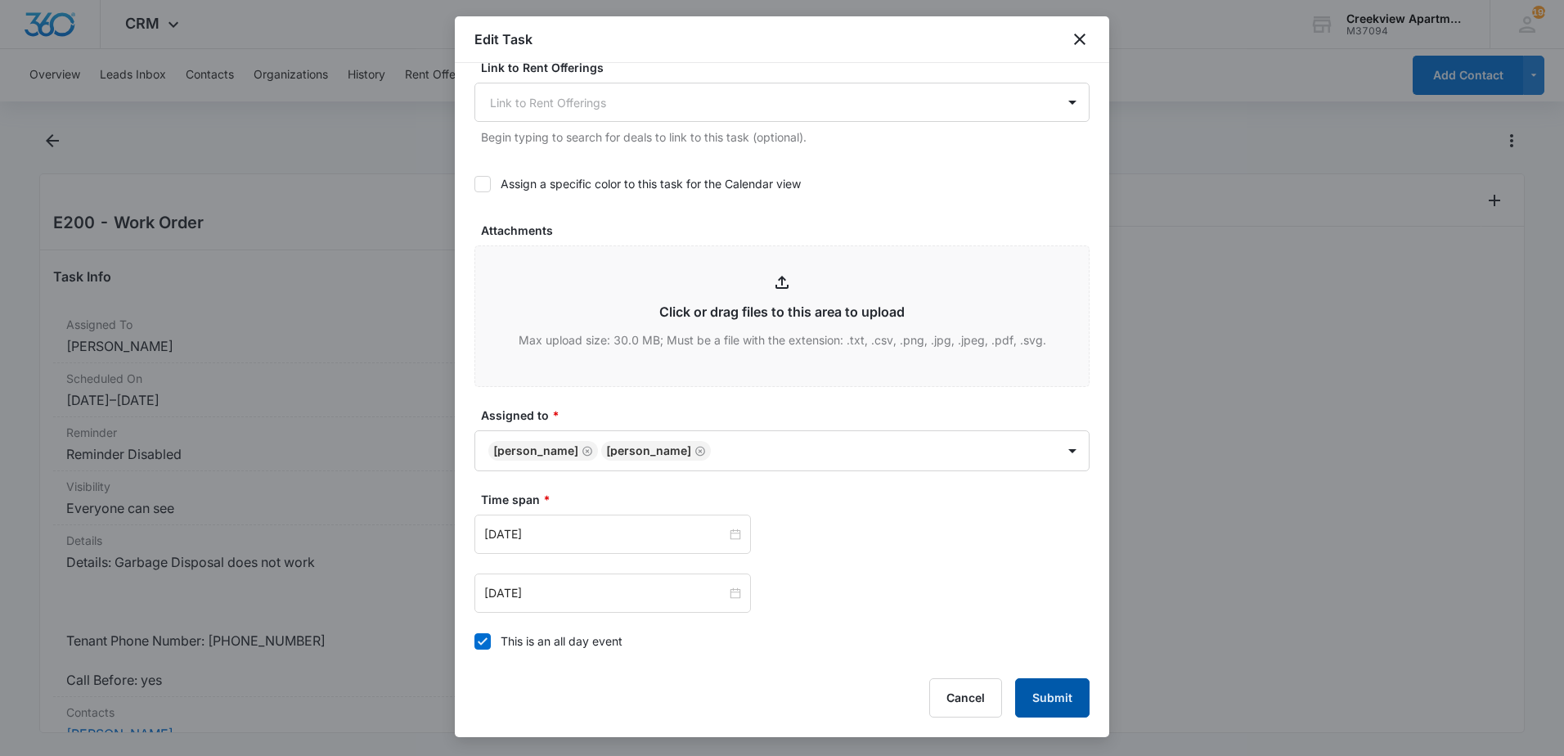
click at [1055, 687] on button "Submit" at bounding box center [1052, 697] width 74 height 39
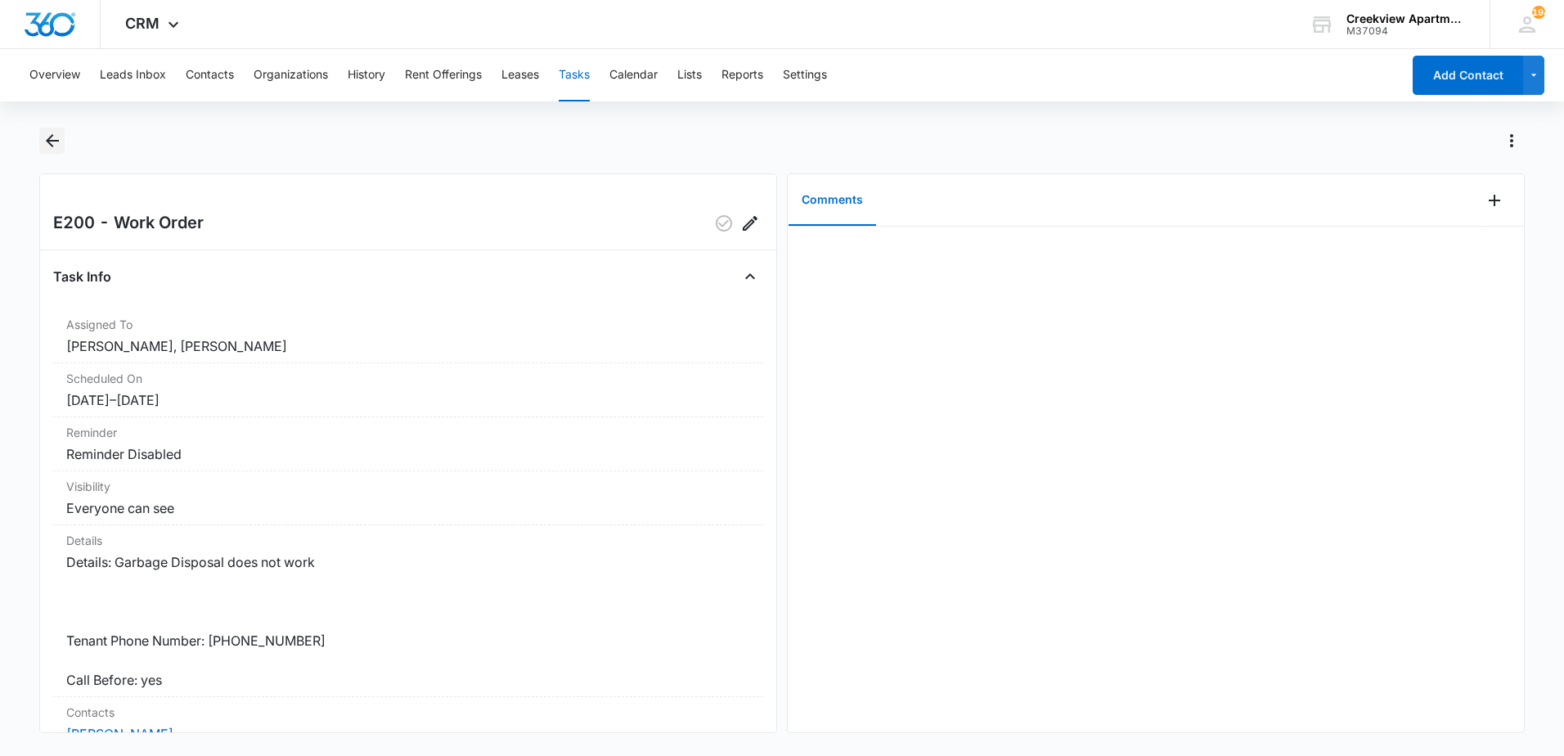
click at [60, 146] on icon "Back" at bounding box center [53, 141] width 20 height 20
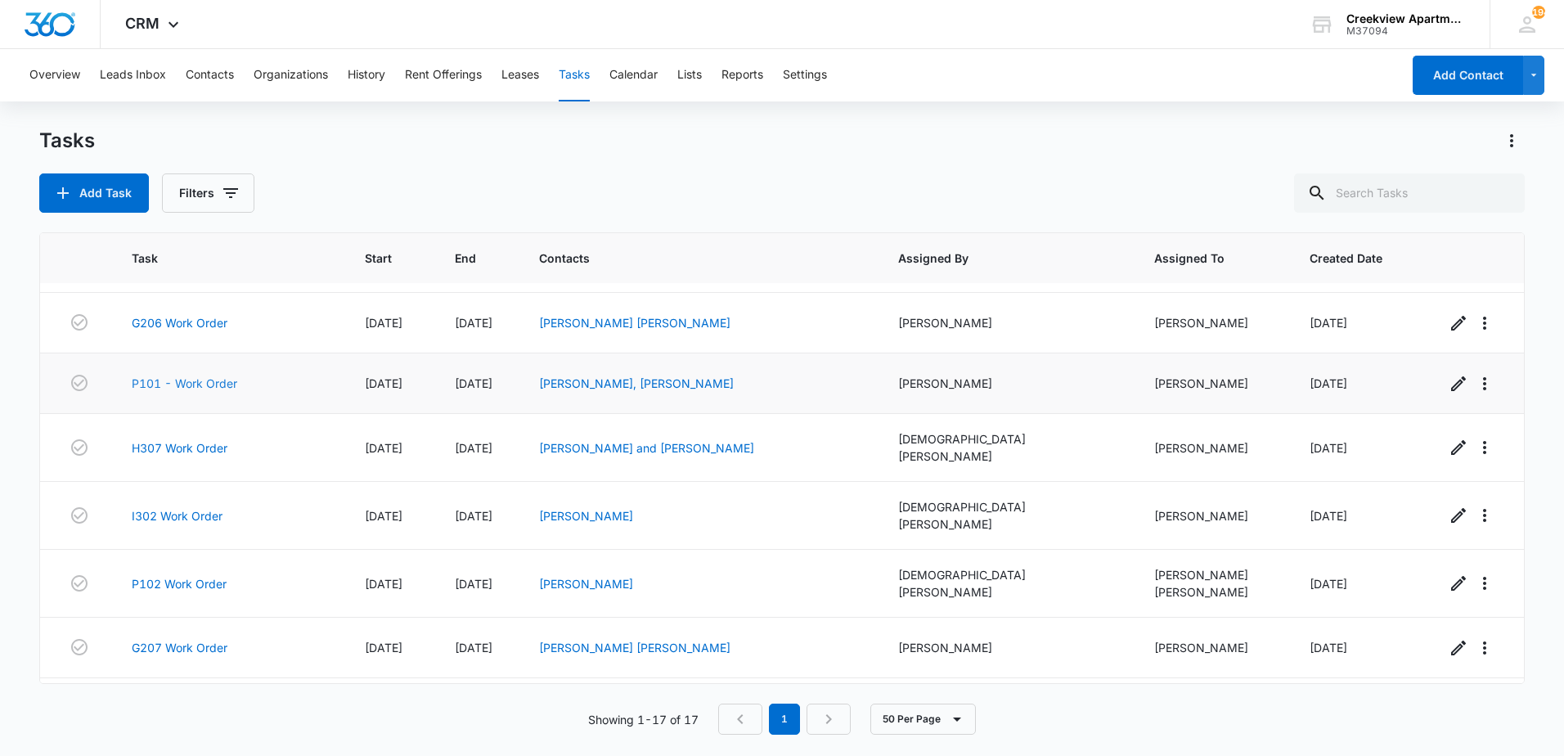
scroll to position [659, 0]
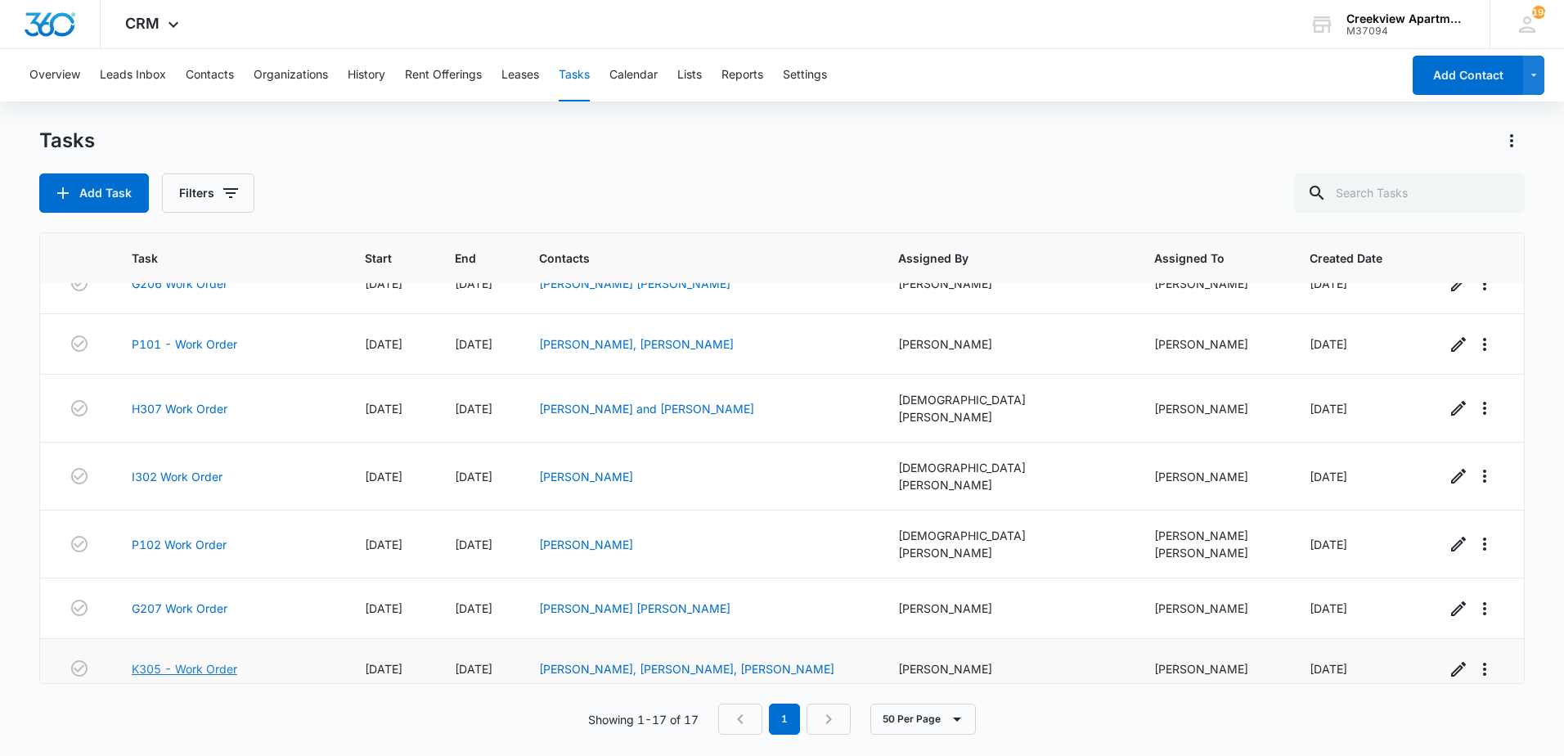
click at [221, 660] on link "K305 - Work Order" at bounding box center [185, 668] width 106 height 17
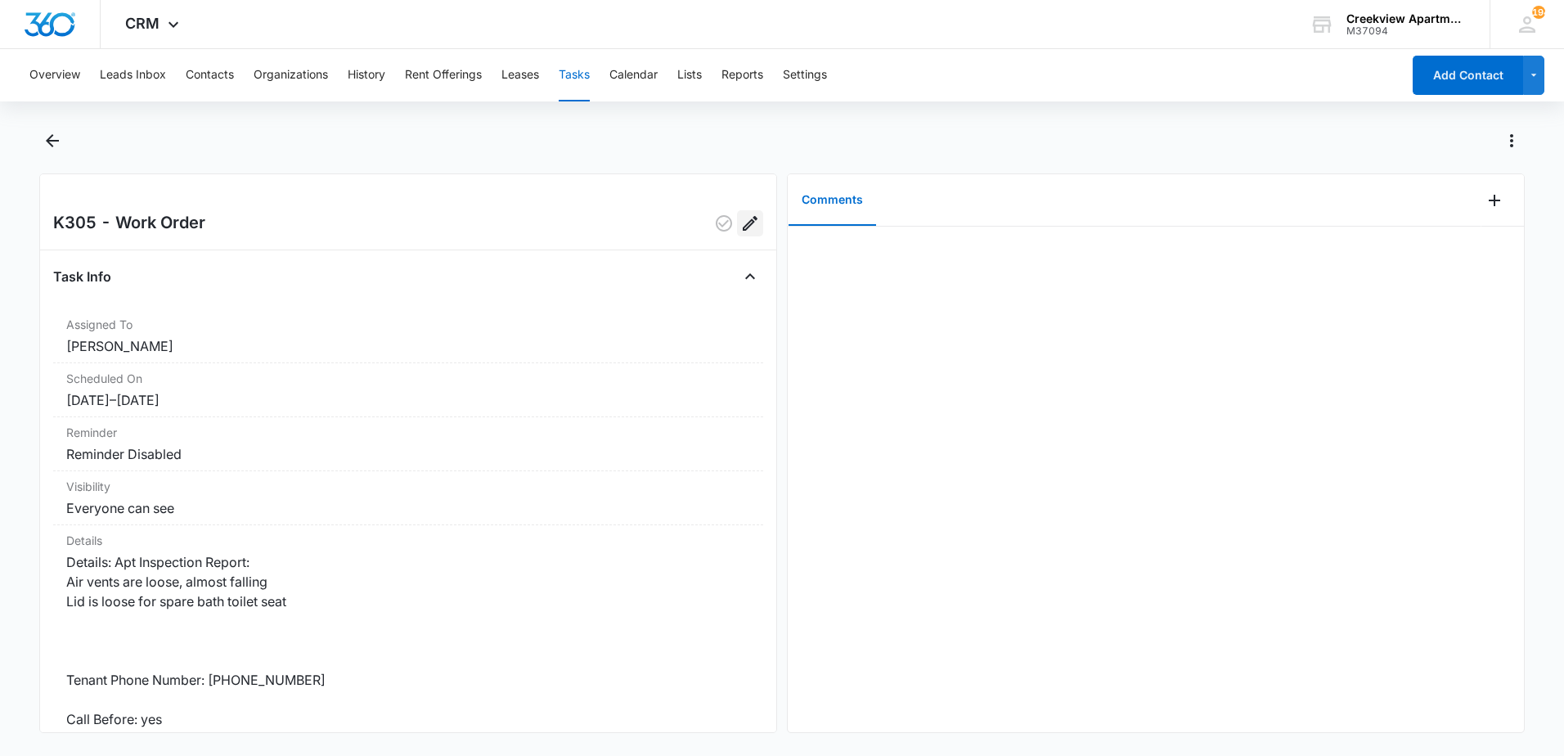
click at [743, 224] on icon "Edit" at bounding box center [750, 223] width 15 height 15
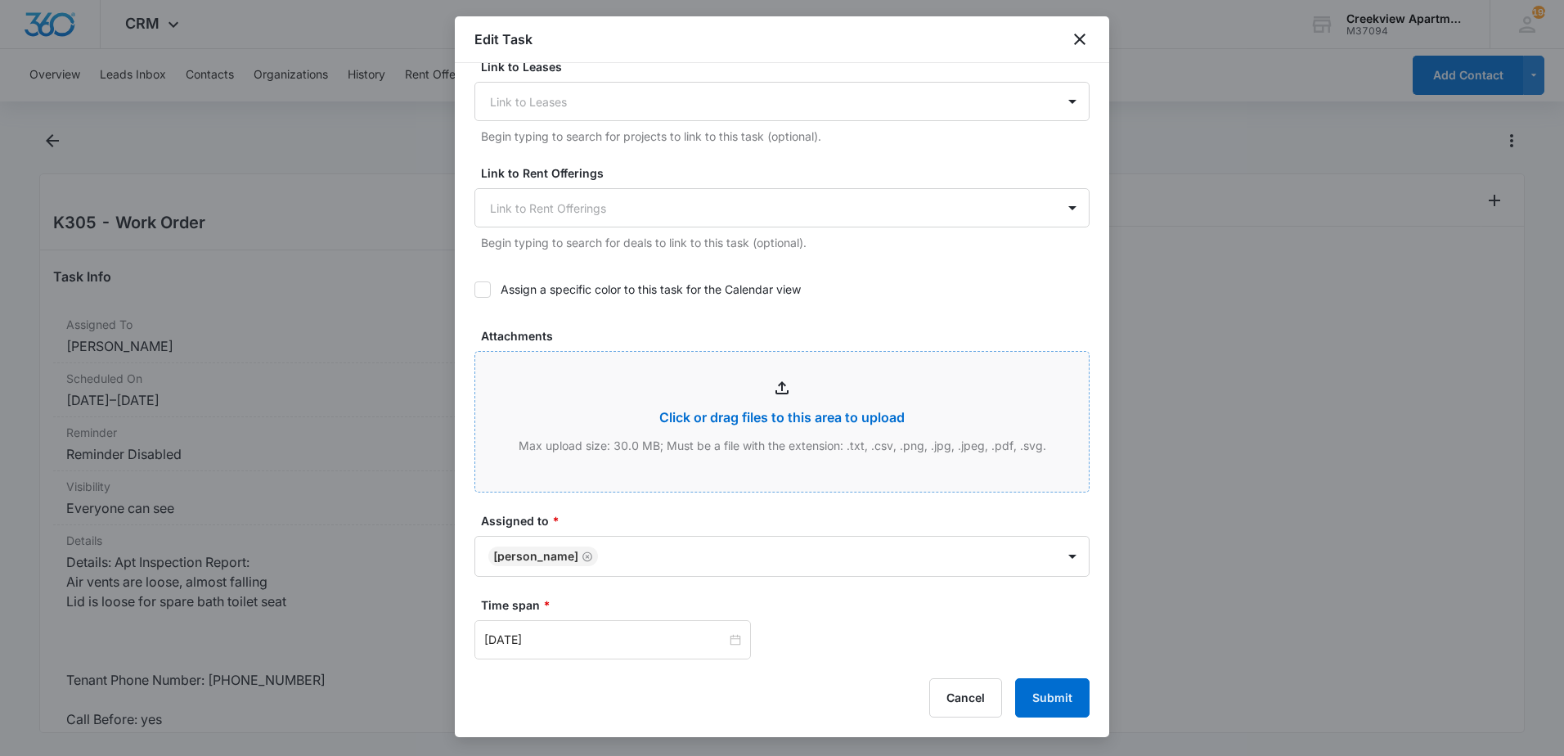
scroll to position [736, 0]
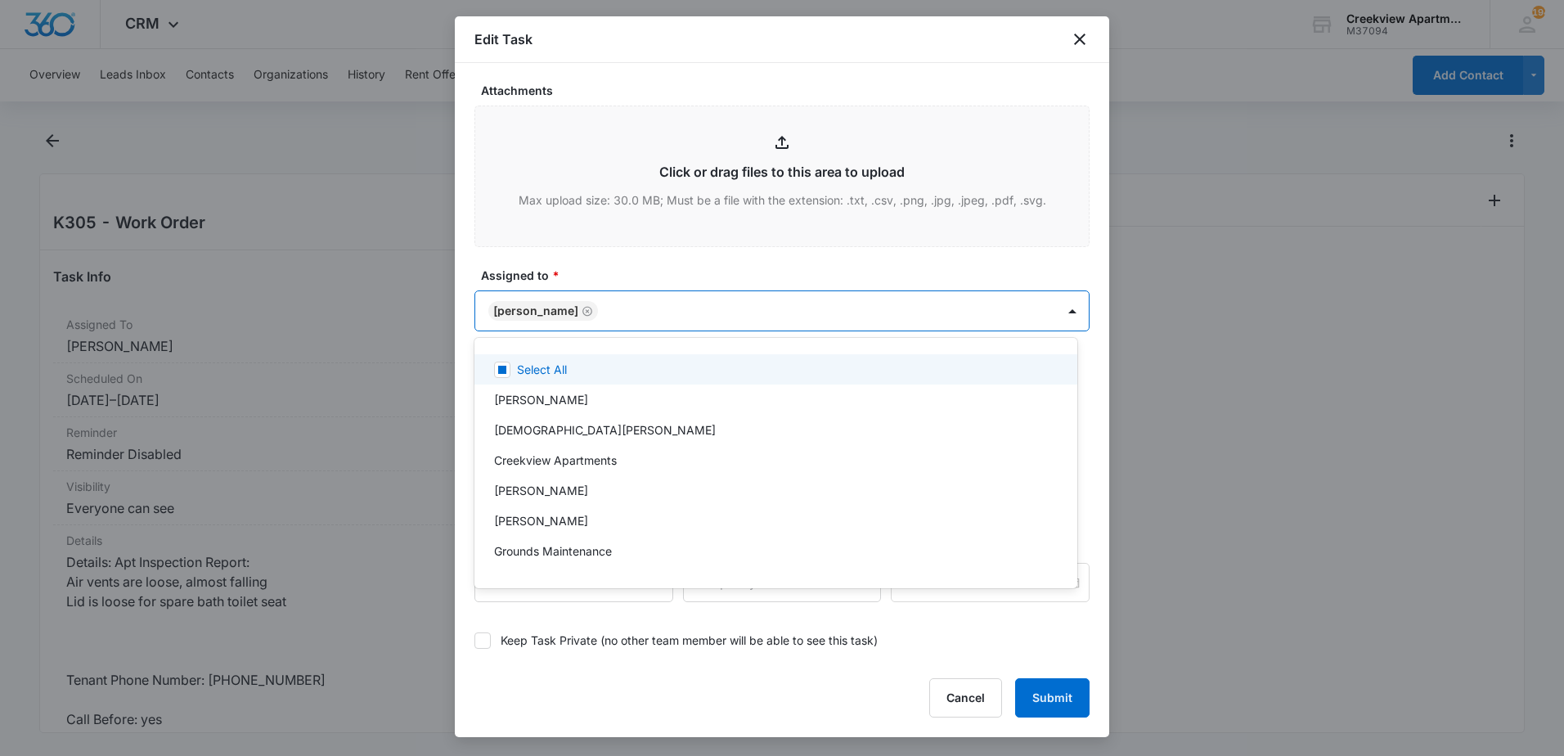
click at [659, 318] on body "CRM Apps Reputation Websites Forms CRM Email Content Intelligence Files Brand S…" at bounding box center [782, 378] width 1564 height 756
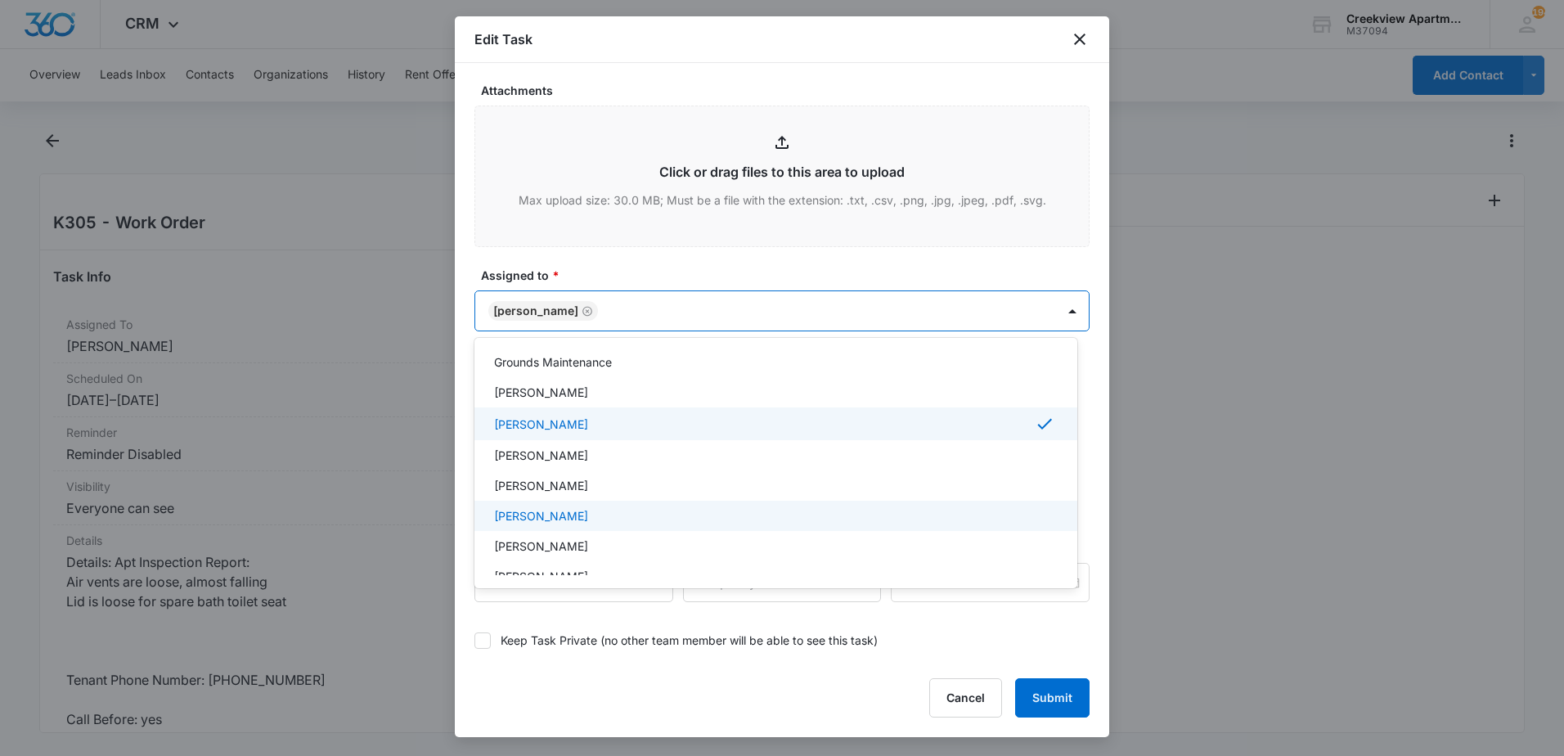
scroll to position [164, 0]
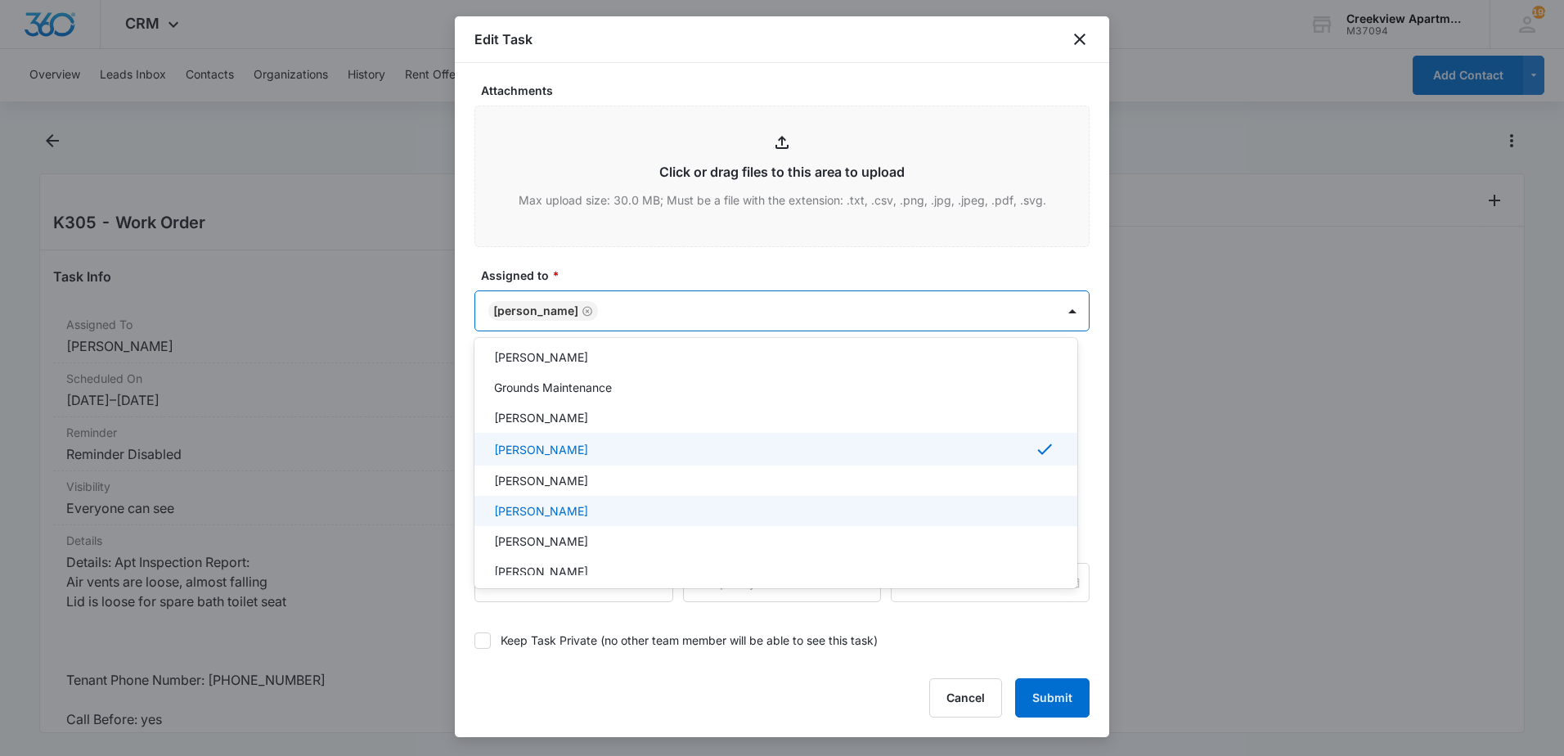
click at [551, 510] on p "[PERSON_NAME]" at bounding box center [541, 510] width 94 height 17
drag, startPoint x: 1065, startPoint y: 709, endPoint x: 1049, endPoint y: 698, distance: 20.0
click at [1060, 705] on div at bounding box center [782, 378] width 1564 height 756
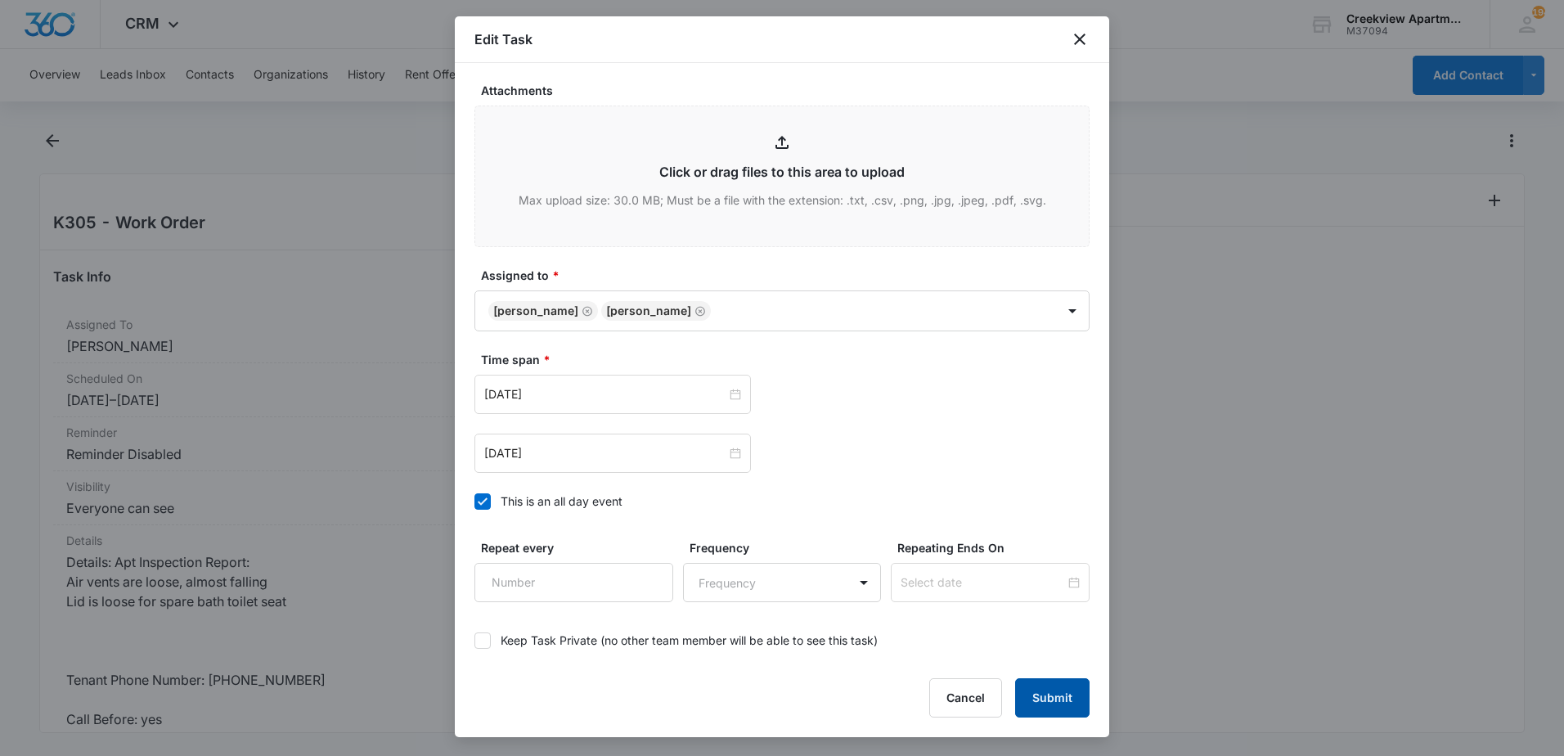
click at [1032, 689] on button "Submit" at bounding box center [1052, 697] width 74 height 39
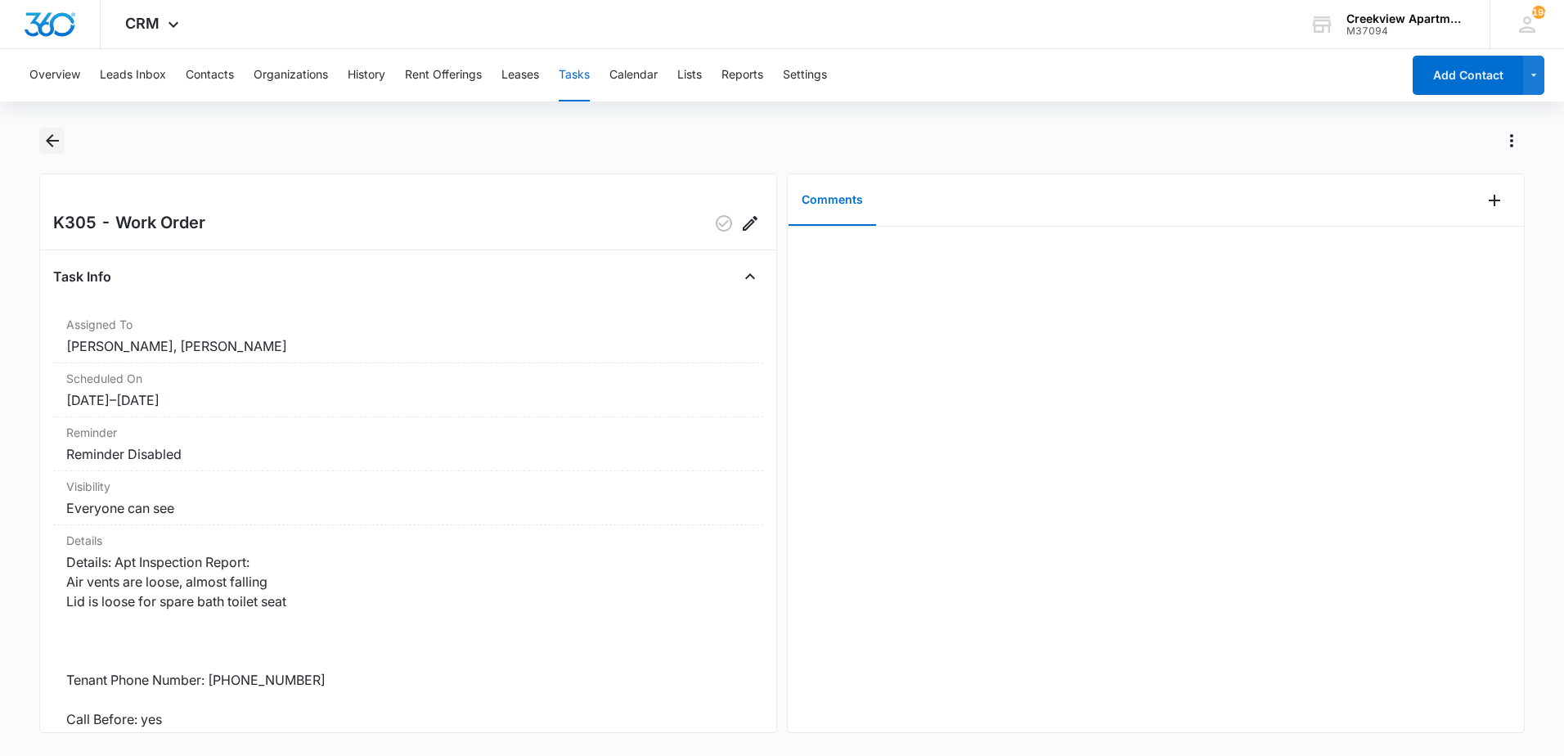
click at [42, 145] on button "Back" at bounding box center [51, 141] width 25 height 26
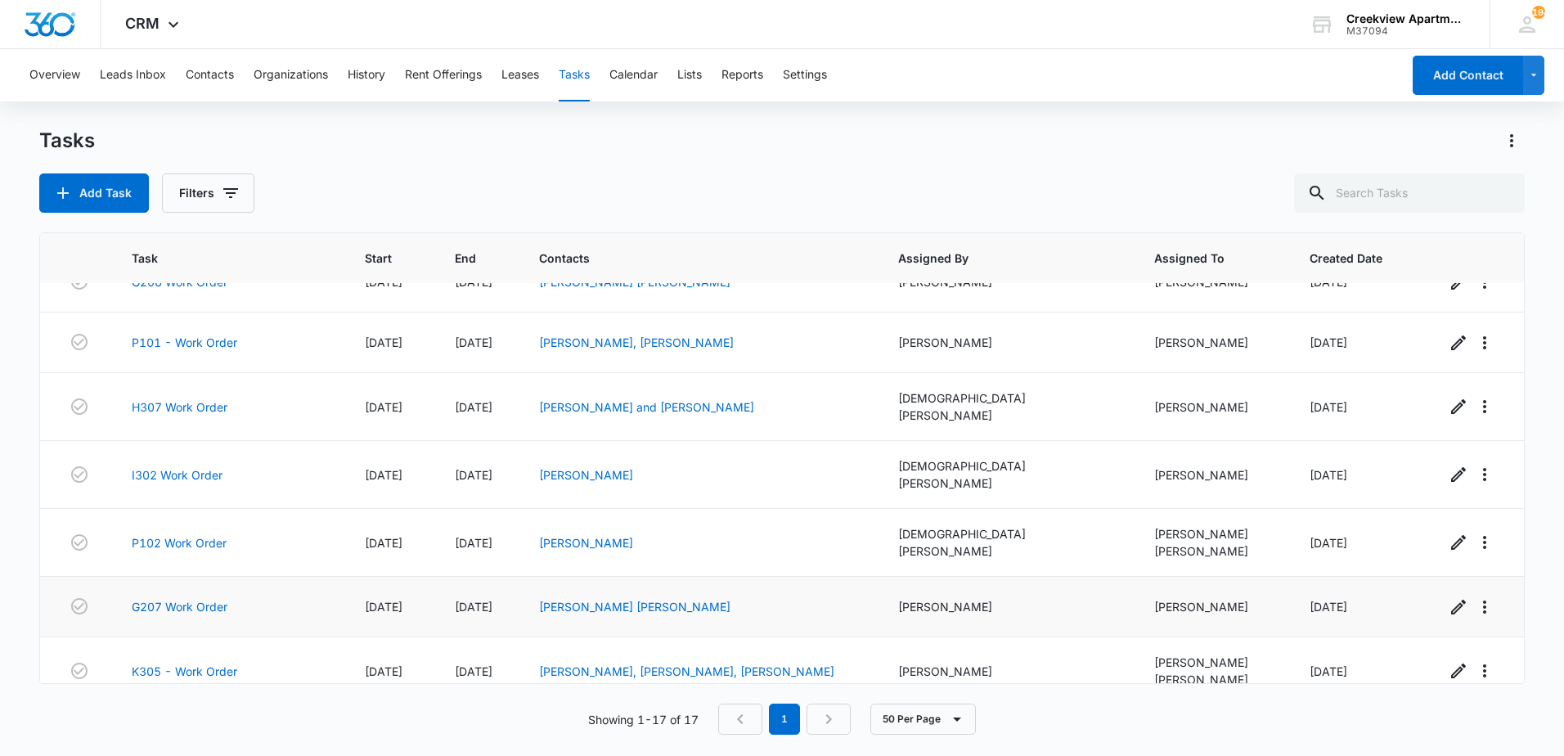
scroll to position [666, 0]
